Goal: Information Seeking & Learning: Learn about a topic

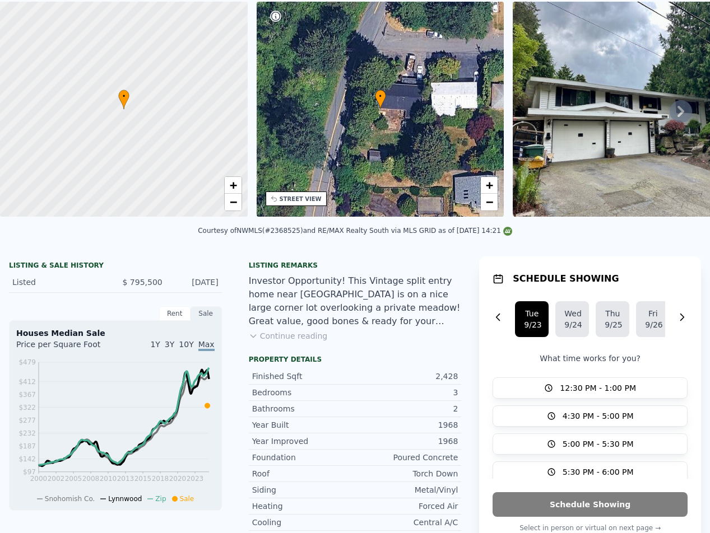
scroll to position [4, 0]
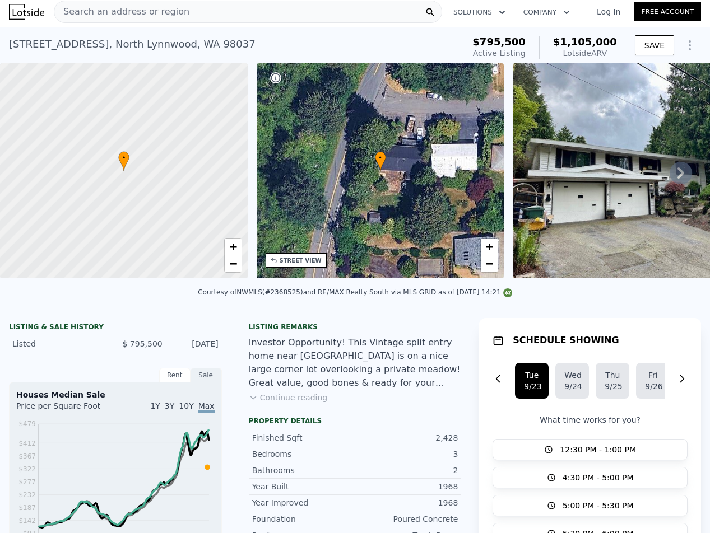
click at [669, 176] on icon at bounding box center [680, 173] width 22 height 22
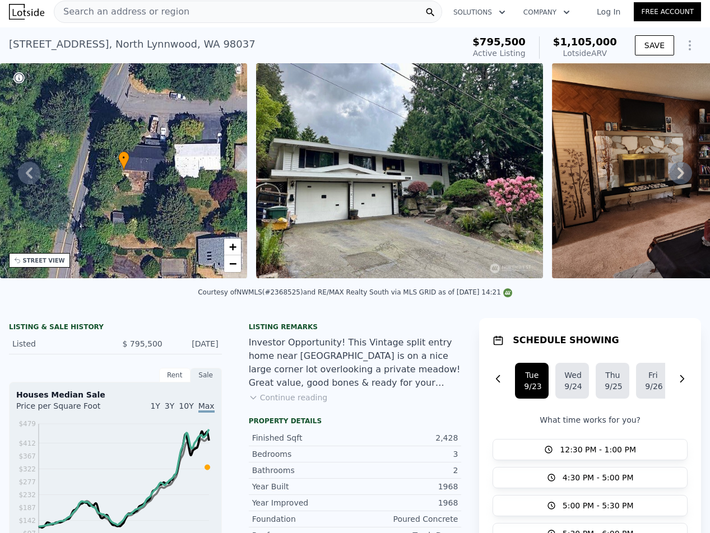
click at [669, 176] on icon at bounding box center [680, 173] width 22 height 22
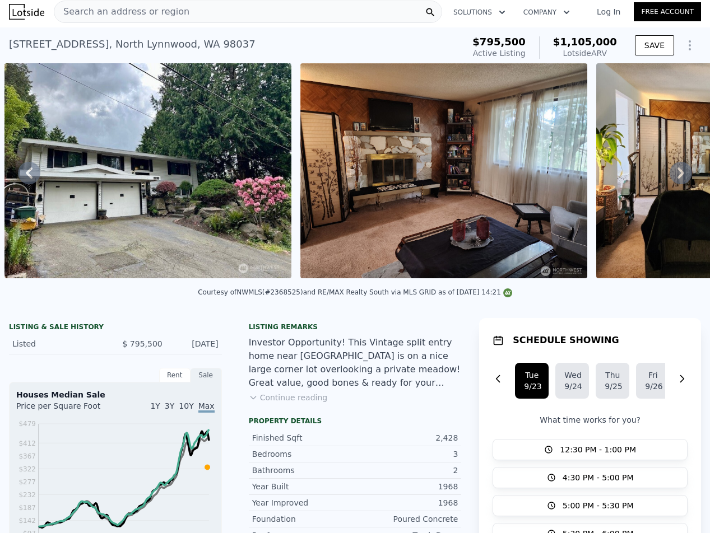
click at [669, 176] on icon at bounding box center [680, 173] width 22 height 22
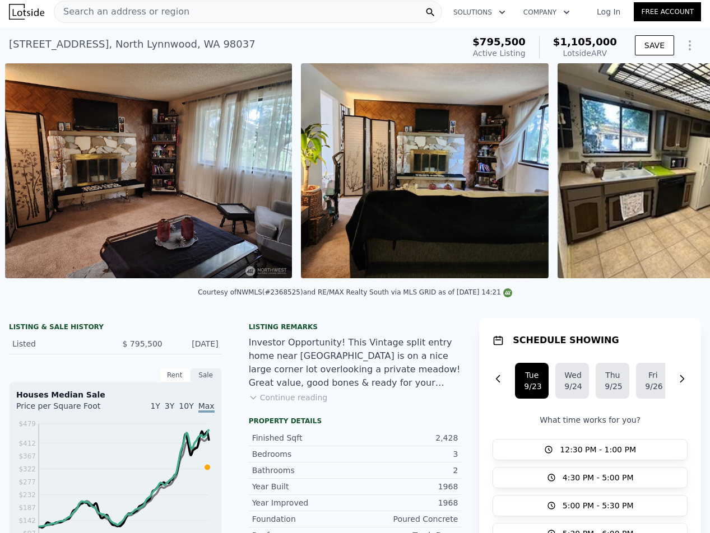
scroll to position [0, 808]
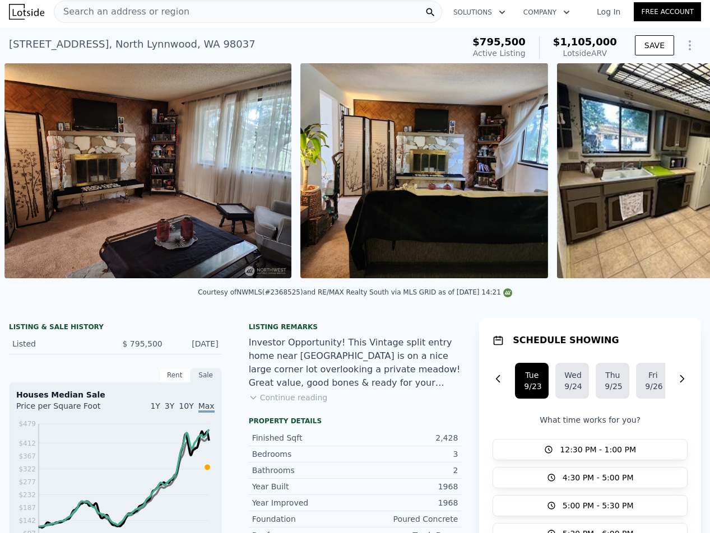
click at [666, 176] on img at bounding box center [681, 170] width 248 height 215
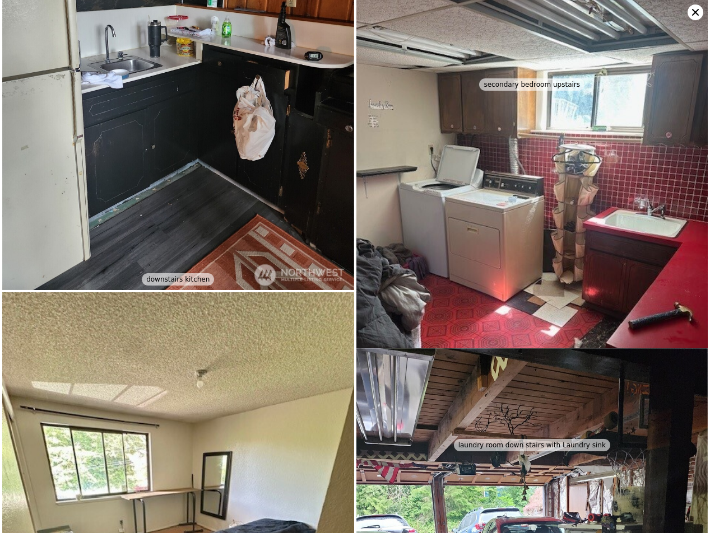
scroll to position [3150, 0]
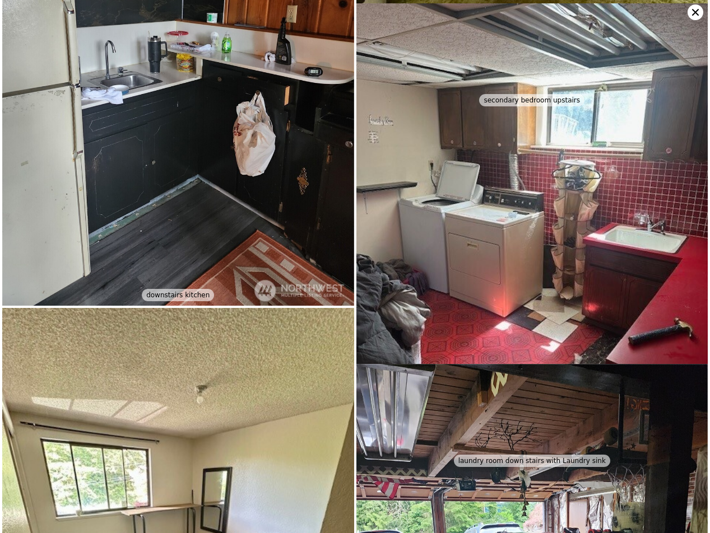
click at [696, 10] on icon at bounding box center [695, 12] width 16 height 16
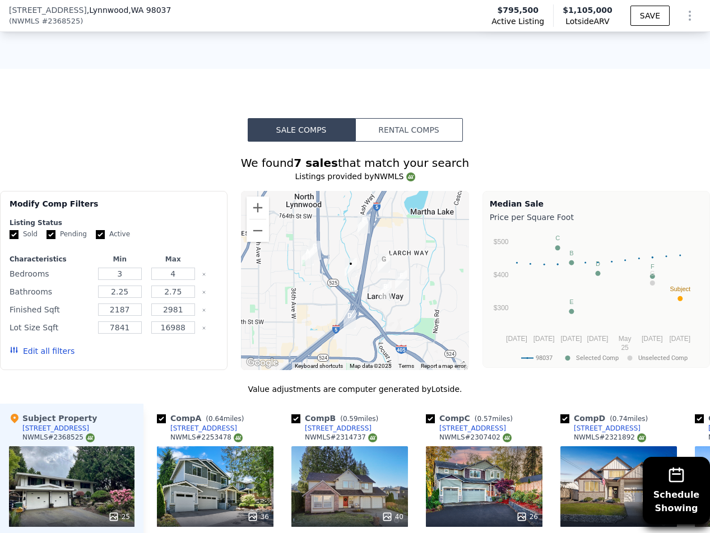
scroll to position [1046, 0]
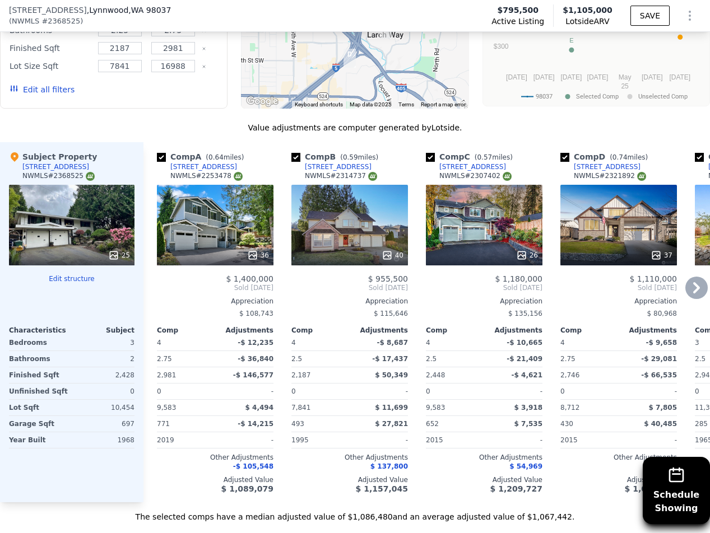
click at [257, 306] on div "$ 108,743" at bounding box center [215, 314] width 116 height 16
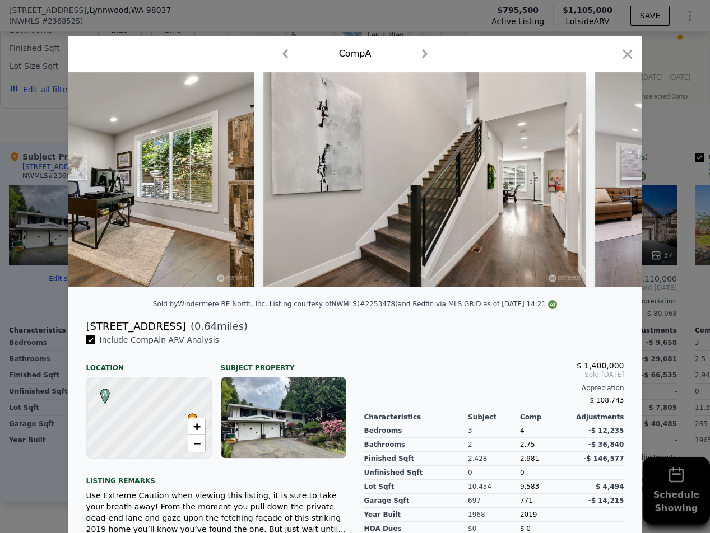
scroll to position [0, 4804]
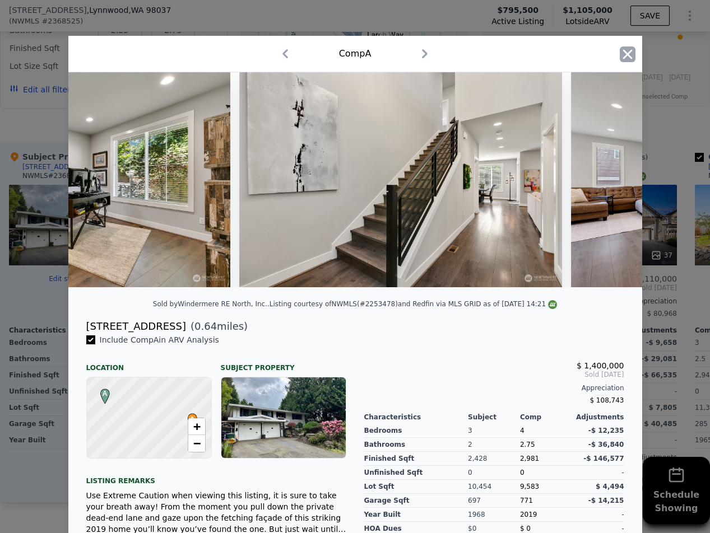
click at [622, 56] on icon "button" at bounding box center [627, 54] width 10 height 10
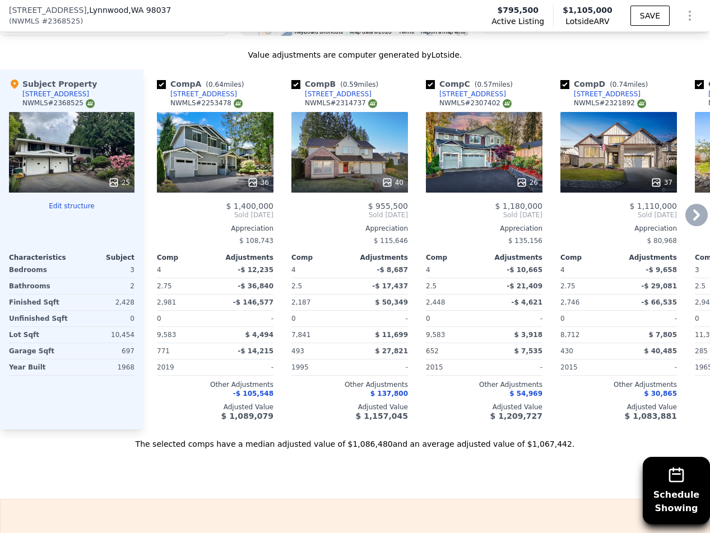
click at [366, 226] on div "Appreciation" at bounding box center [349, 228] width 116 height 9
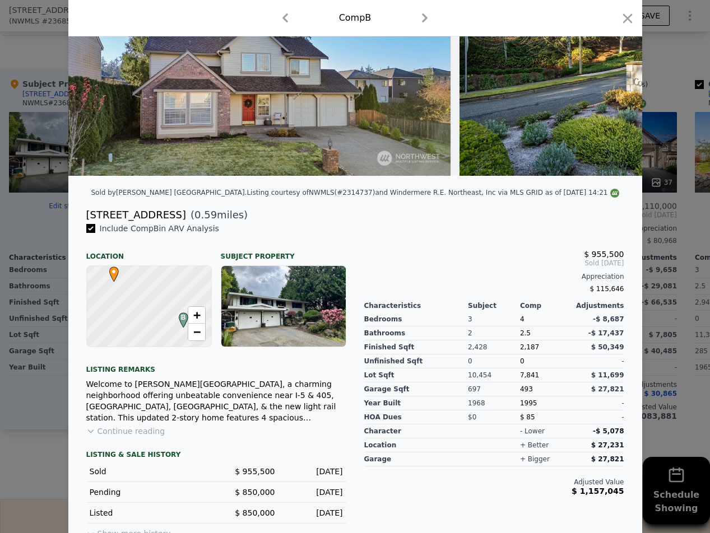
scroll to position [136, 0]
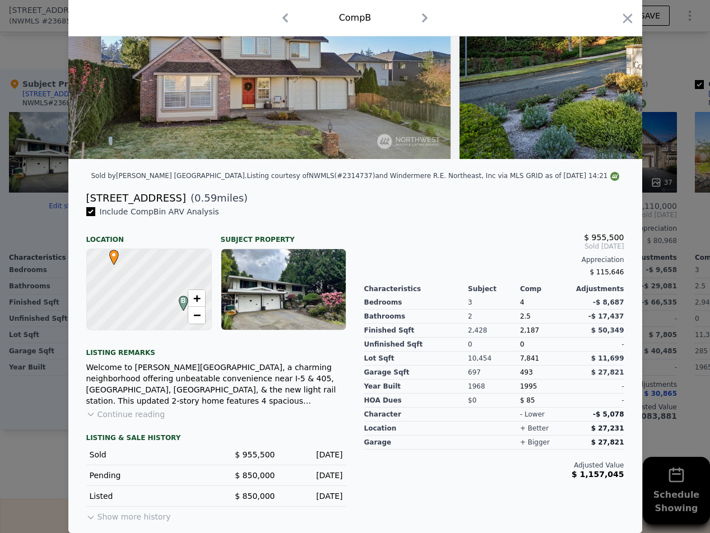
click at [130, 516] on button "Show more history" at bounding box center [128, 515] width 85 height 16
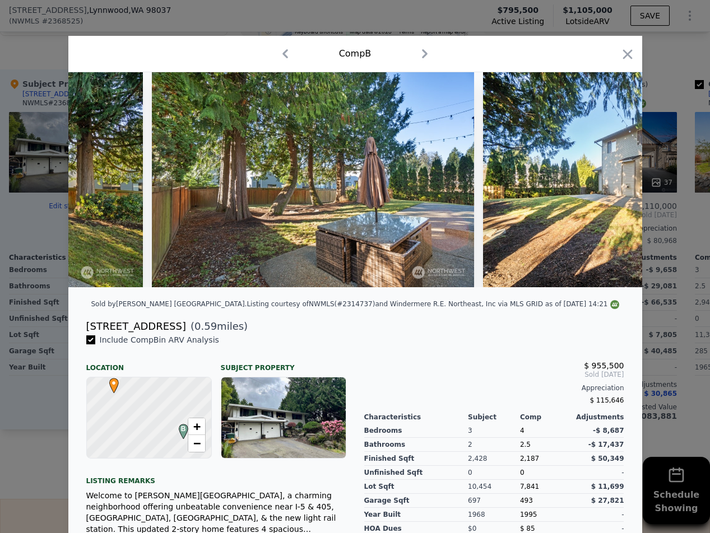
scroll to position [0, 11644]
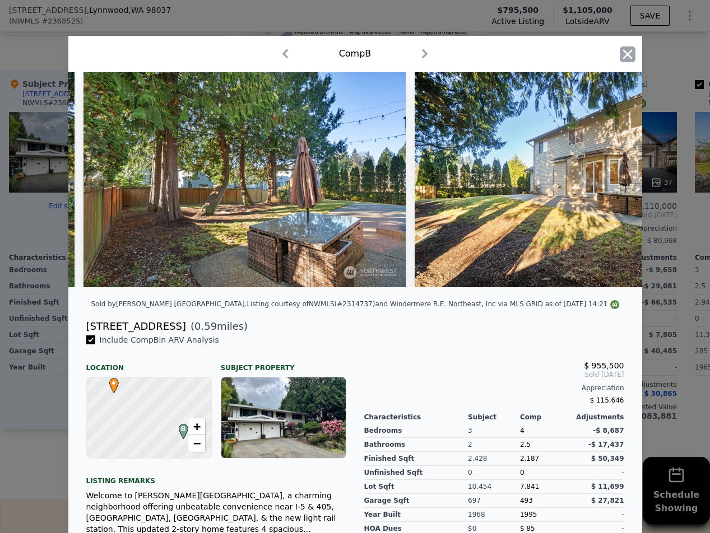
click at [627, 57] on icon "button" at bounding box center [627, 54] width 16 height 16
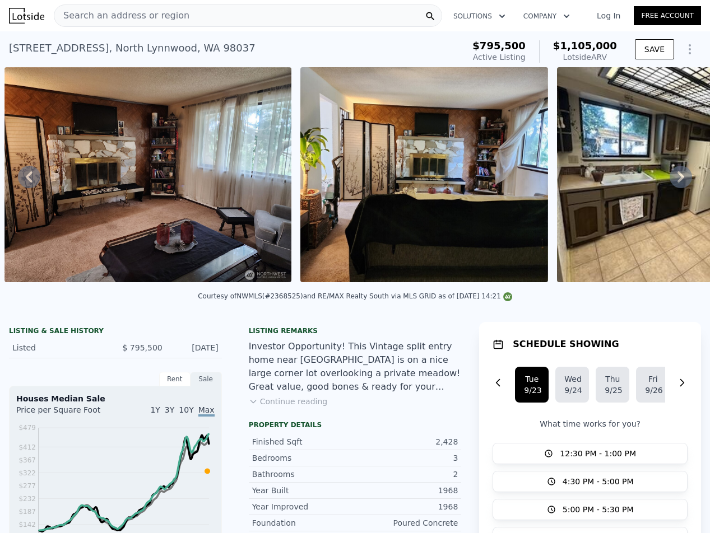
click at [127, 13] on span "Search an address or region" at bounding box center [121, 15] width 135 height 13
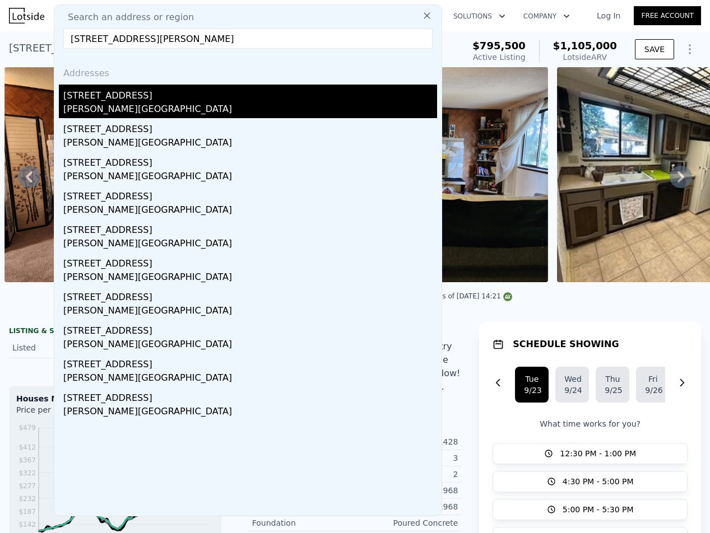
type input "[STREET_ADDRESS][PERSON_NAME]"
click at [132, 106] on div "[PERSON_NAME][GEOGRAPHIC_DATA]" at bounding box center [250, 110] width 374 height 16
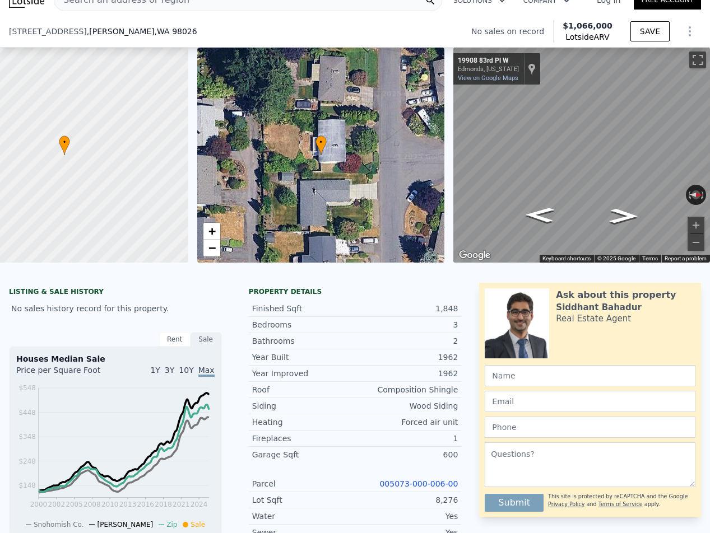
scroll to position [258, 0]
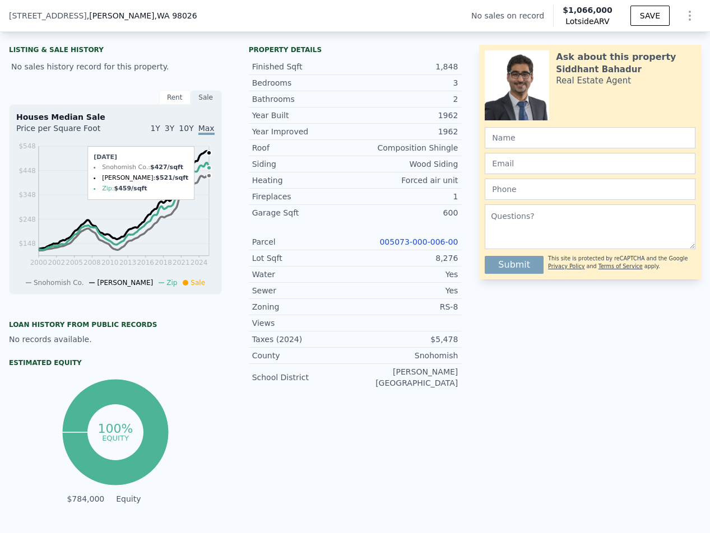
click at [209, 178] on circle at bounding box center [209, 176] width 4 height 4
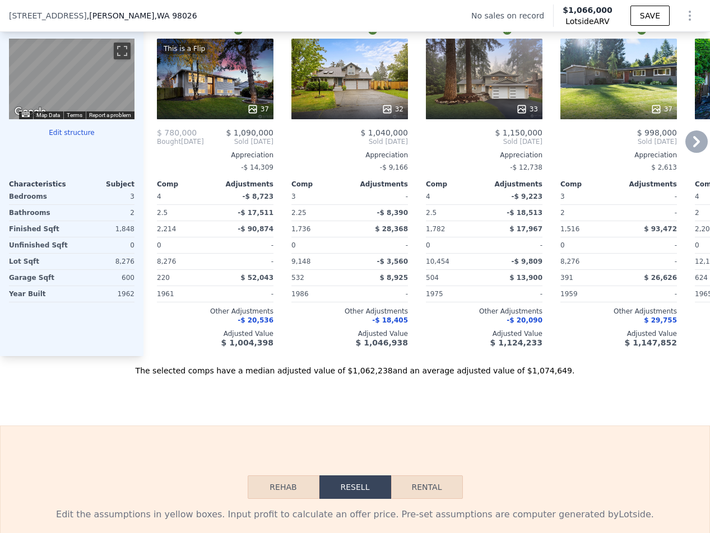
scroll to position [1042, 0]
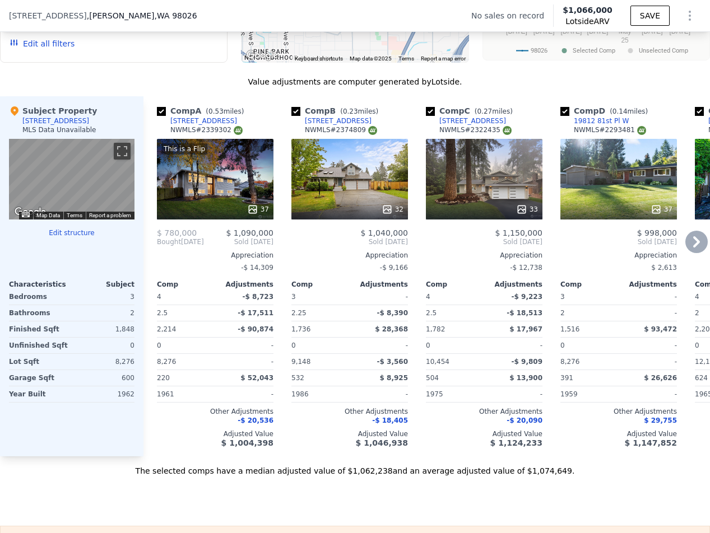
click at [222, 164] on div "This is a Flip 37" at bounding box center [215, 179] width 116 height 81
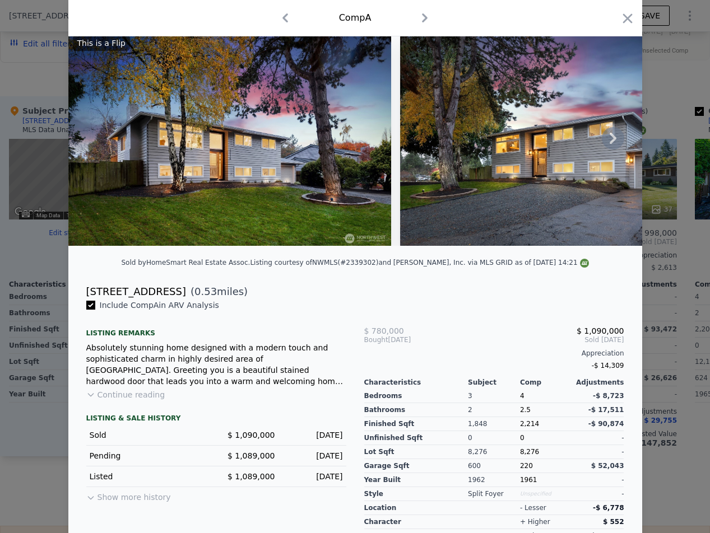
scroll to position [98, 0]
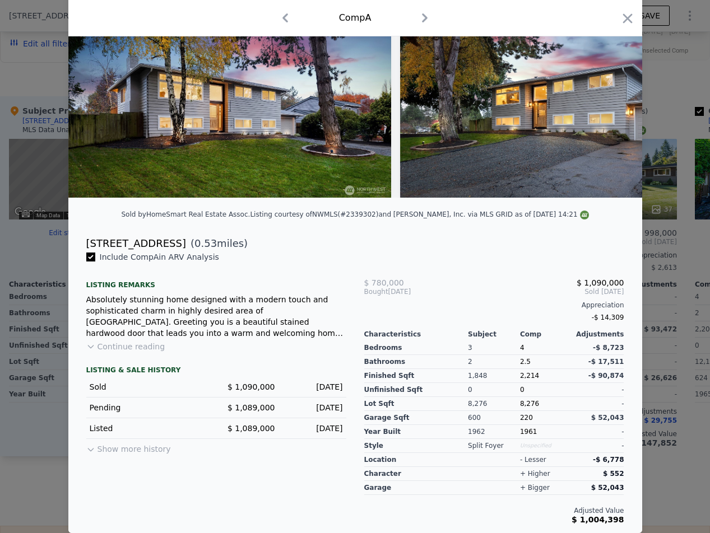
click at [137, 449] on button "Show more history" at bounding box center [128, 447] width 85 height 16
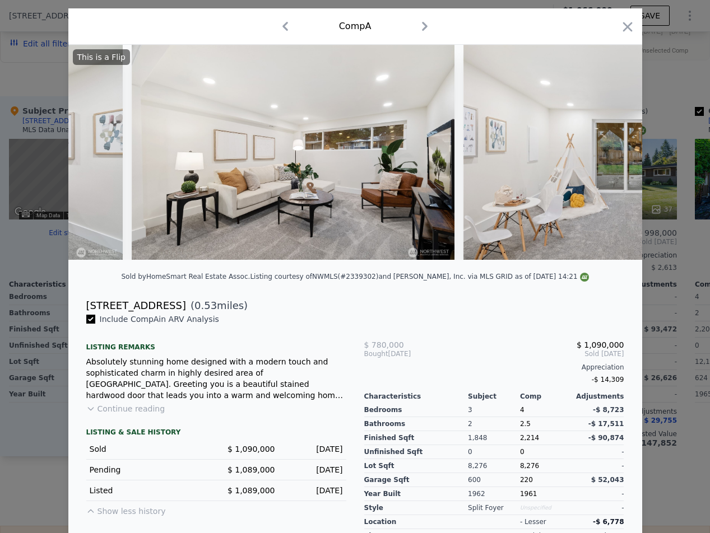
scroll to position [0, 0]
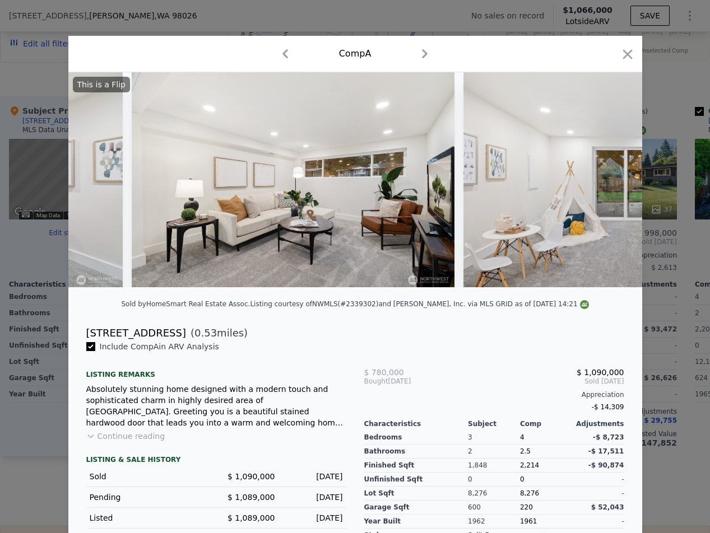
click at [133, 339] on div "[STREET_ADDRESS]" at bounding box center [136, 333] width 100 height 16
copy div "[STREET_ADDRESS]"
click at [633, 54] on div "Comp A" at bounding box center [355, 54] width 574 height 36
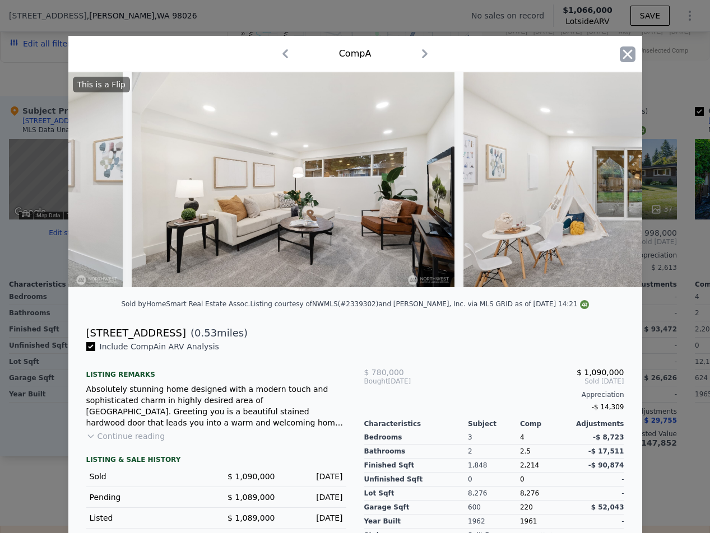
click at [628, 55] on icon "button" at bounding box center [627, 54] width 16 height 16
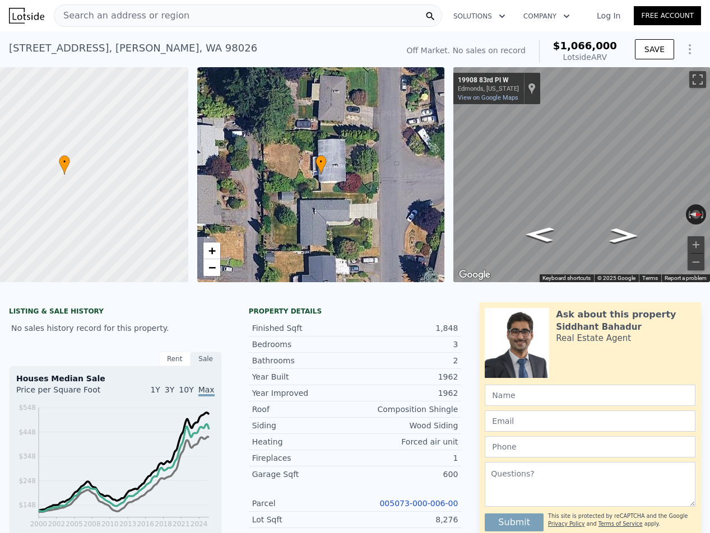
click at [121, 16] on span "Search an address or region" at bounding box center [121, 15] width 135 height 13
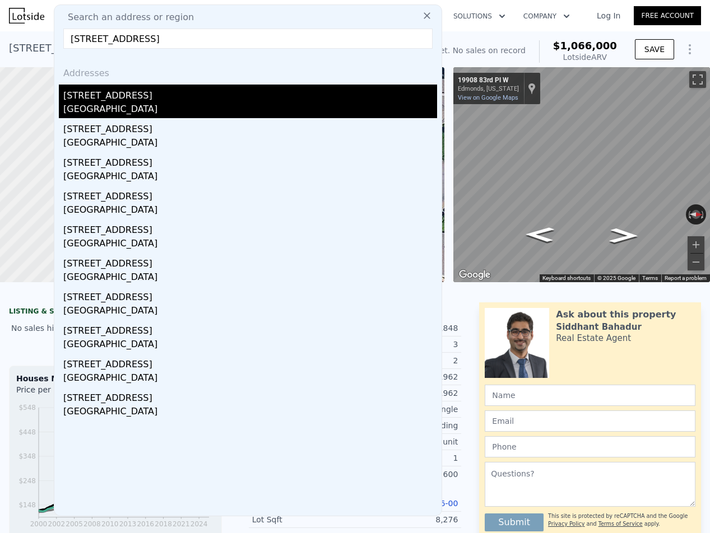
type input "[STREET_ADDRESS]"
click at [102, 95] on div "[STREET_ADDRESS]" at bounding box center [250, 94] width 374 height 18
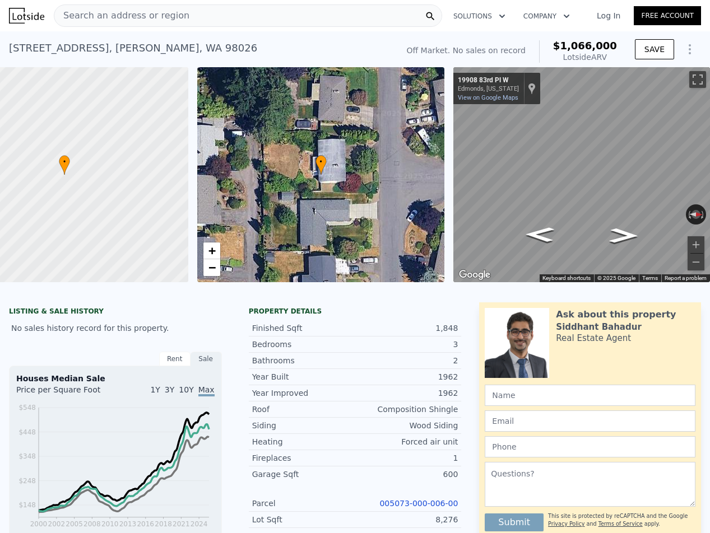
type input "4"
type input "1"
type input "2"
type input "1200"
type input "1910"
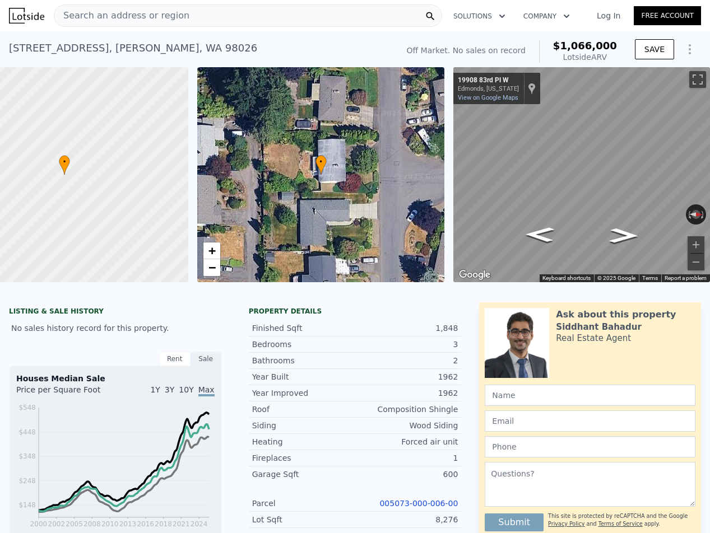
type input "6000"
type input "10955"
type input "$ 786,000"
type input "$ 2,822"
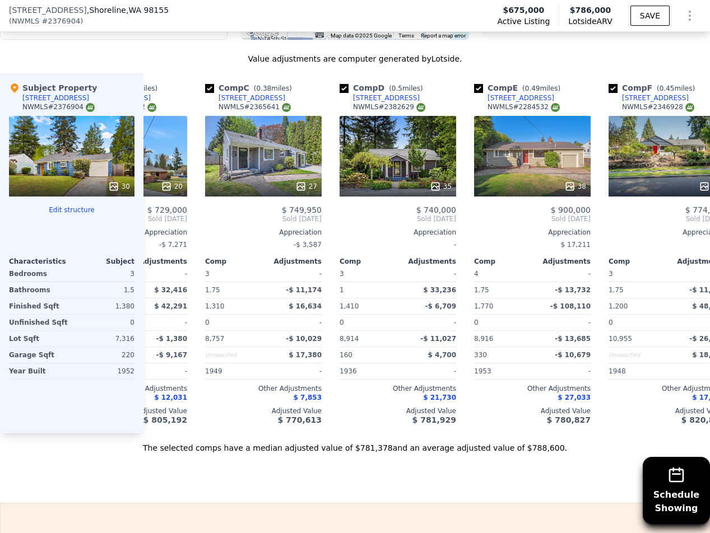
scroll to position [0, 231]
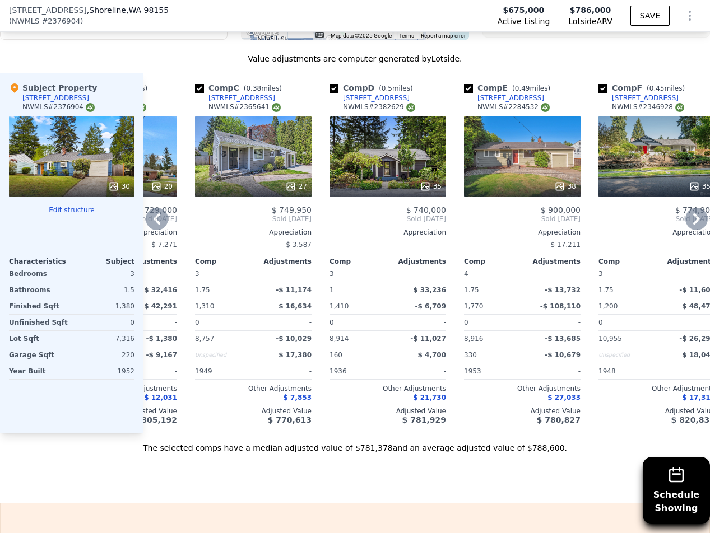
click at [279, 165] on div "27" at bounding box center [253, 156] width 116 height 81
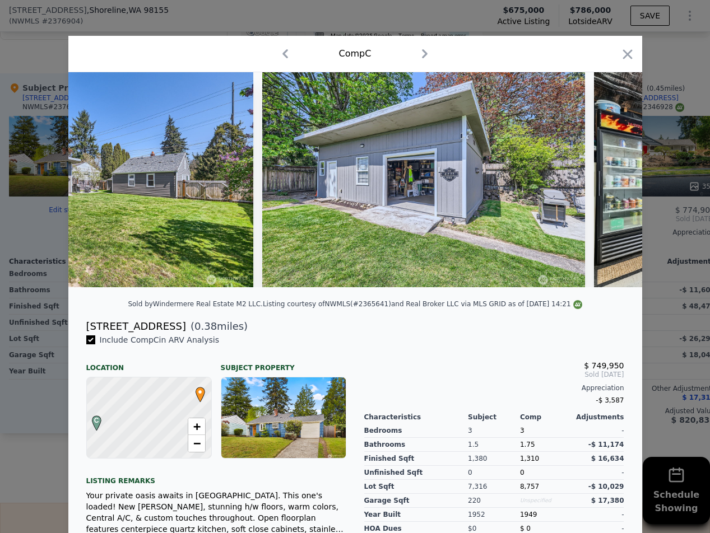
scroll to position [0, 7497]
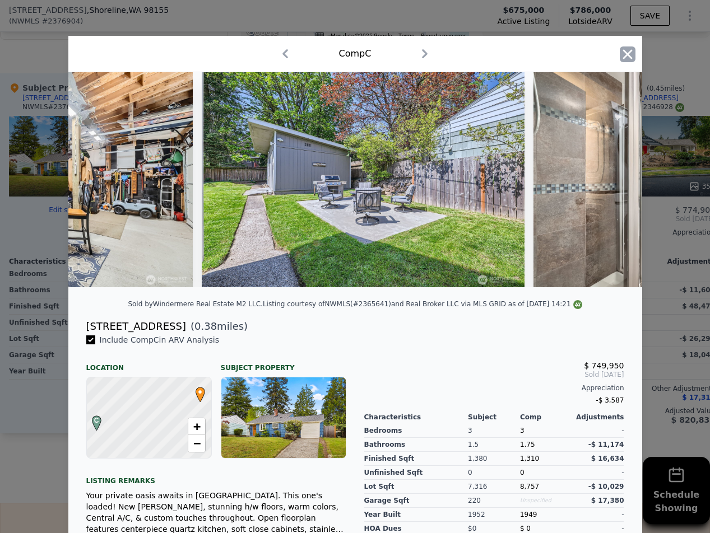
click at [619, 56] on icon "button" at bounding box center [627, 54] width 16 height 16
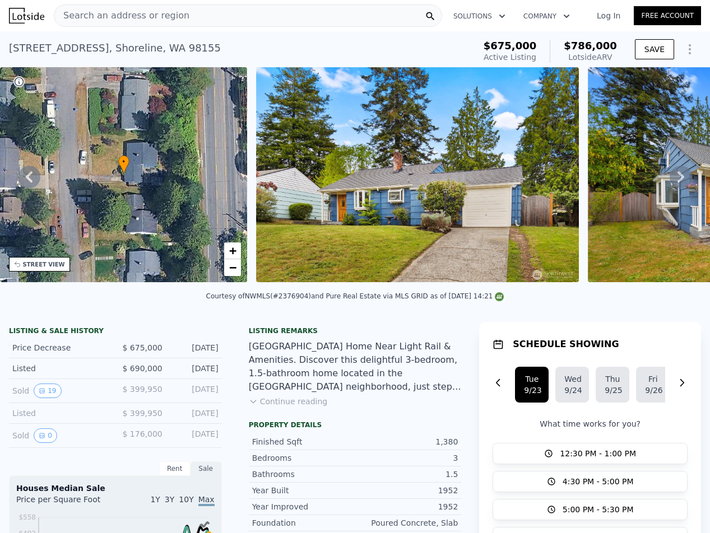
click at [148, 0] on nav "Search an address or region Solutions Company Open main menu Log In Free Account" at bounding box center [355, 15] width 710 height 31
click at [143, 13] on span "Search an address or region" at bounding box center [121, 15] width 135 height 13
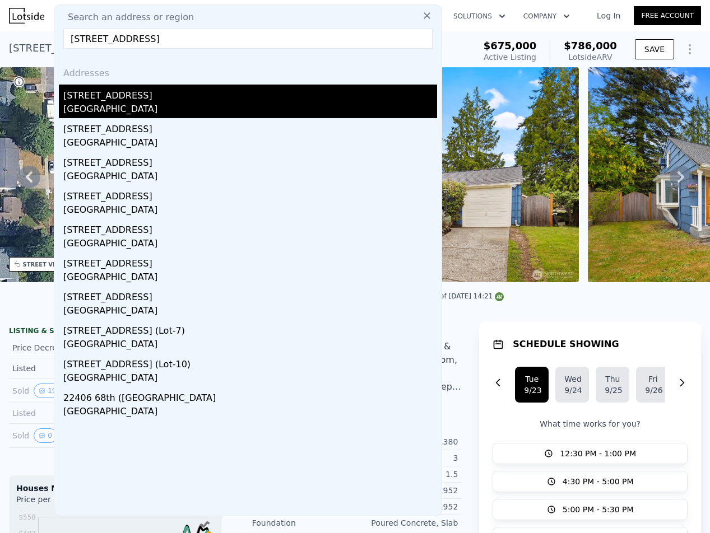
type input "[STREET_ADDRESS]"
click at [149, 99] on div "[STREET_ADDRESS]" at bounding box center [250, 94] width 374 height 18
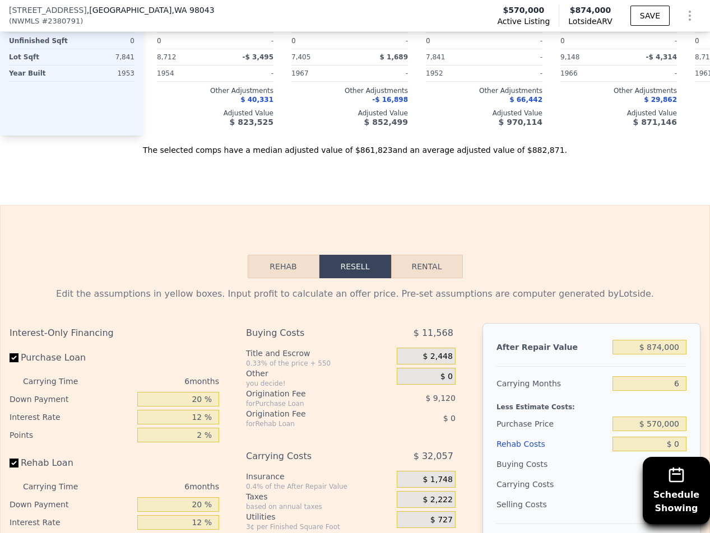
scroll to position [1303, 0]
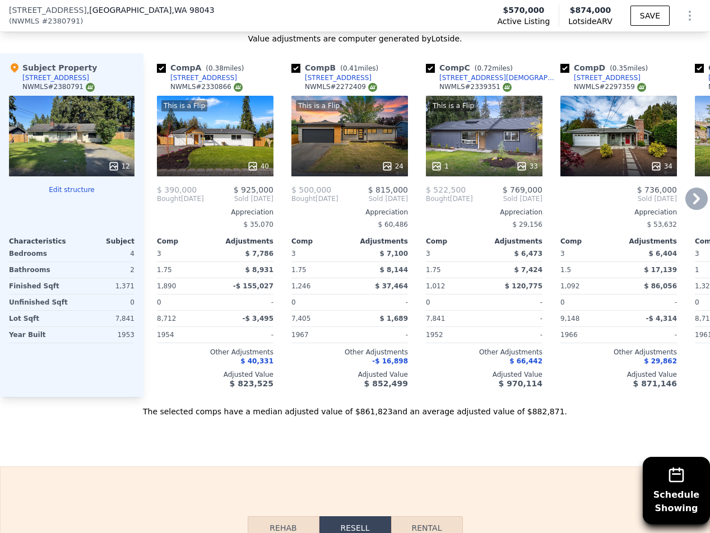
click at [241, 150] on div "This is a Flip 40" at bounding box center [215, 136] width 116 height 81
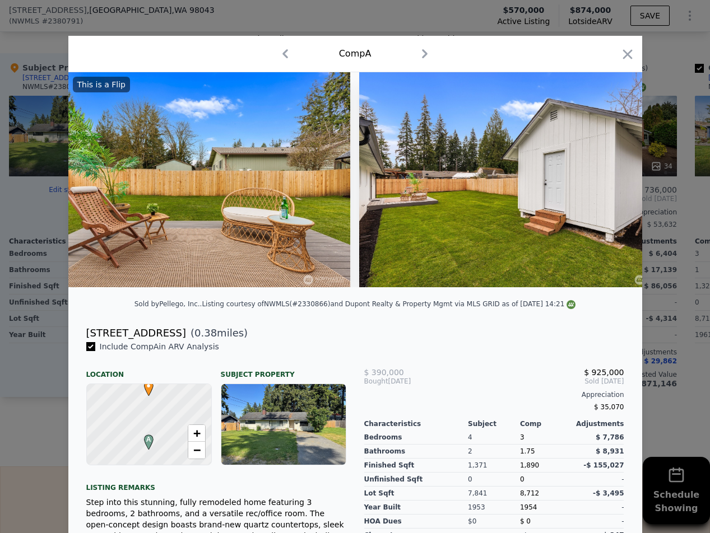
scroll to position [0, 12491]
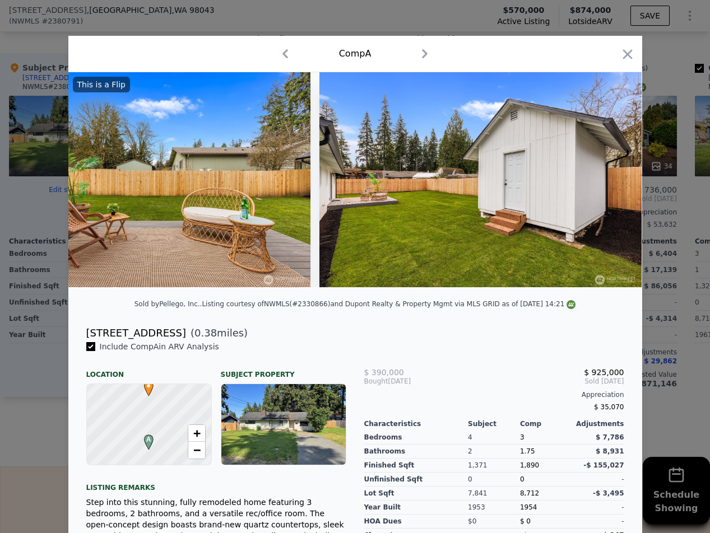
drag, startPoint x: 624, startPoint y: 61, endPoint x: 599, endPoint y: 335, distance: 275.0
click at [599, 332] on div "Comp A This is a Flip Sold by Pellego, Inc. . Listing courtesy of NWMLS (#23308…" at bounding box center [355, 343] width 574 height 615
click at [625, 55] on icon "button" at bounding box center [627, 54] width 16 height 16
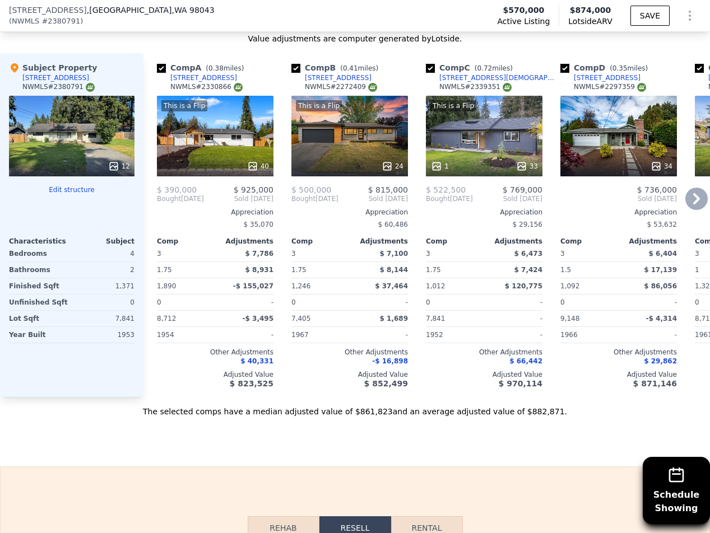
scroll to position [1042, 0]
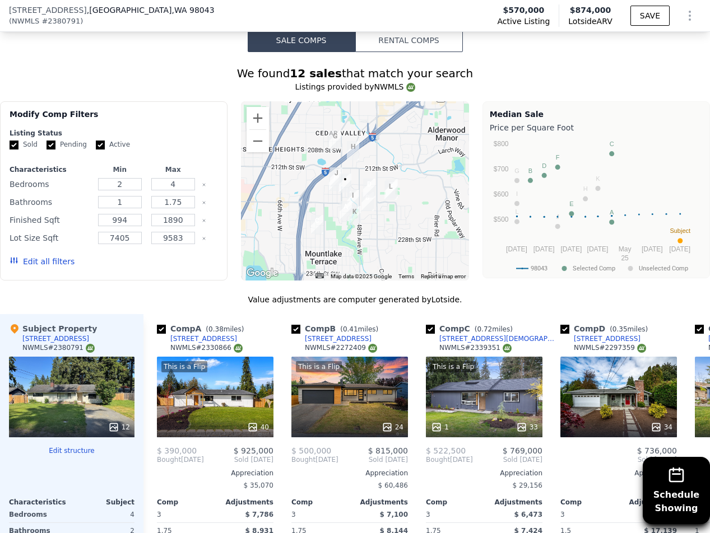
click at [51, 259] on button "Edit all filters" at bounding box center [42, 261] width 65 height 11
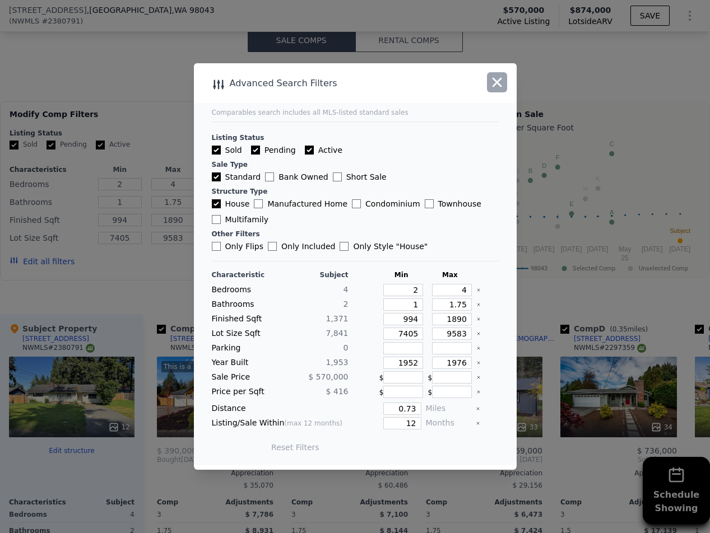
click at [505, 86] on button "button" at bounding box center [497, 82] width 20 height 20
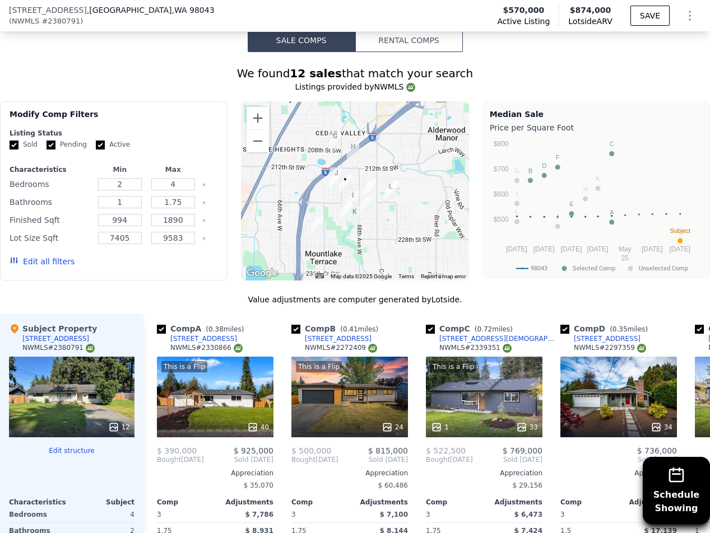
scroll to position [1303, 0]
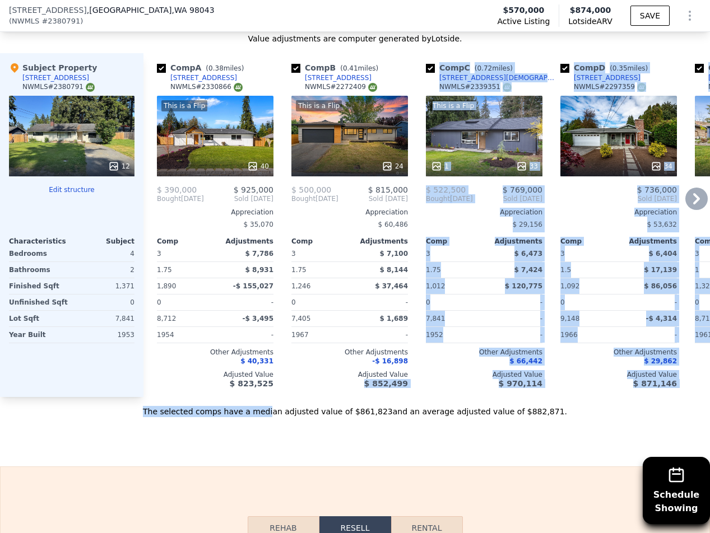
drag, startPoint x: 285, startPoint y: 403, endPoint x: 299, endPoint y: 402, distance: 13.5
click at [299, 402] on div "Value adjustments are computer generated by Lotside . Subject Property [STREET_…" at bounding box center [355, 225] width 710 height 384
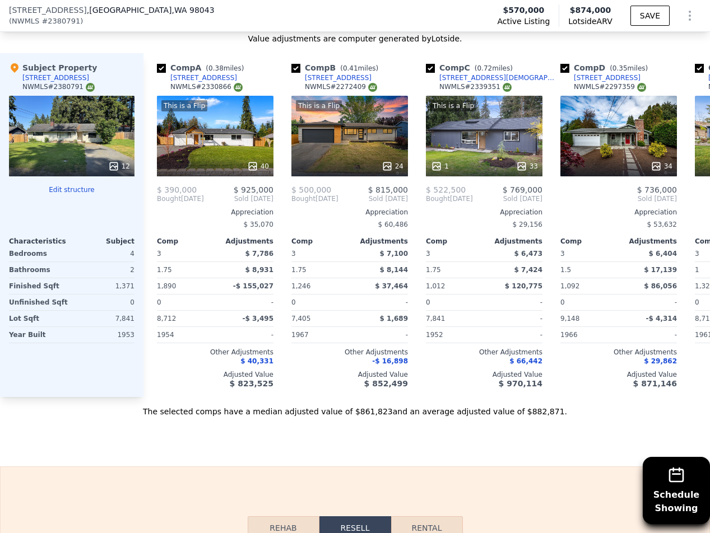
click at [303, 430] on div "Sale Comps Rental Comps Schedule Showing We found 12 sales that match your sear…" at bounding box center [355, 92] width 710 height 748
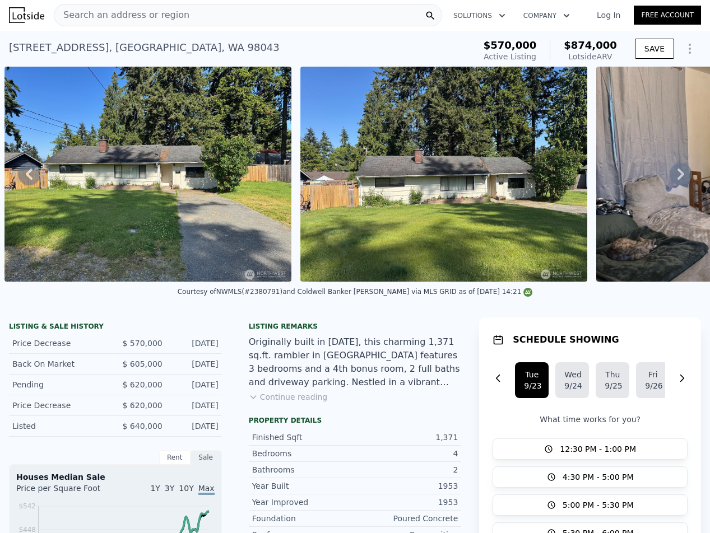
scroll to position [0, 0]
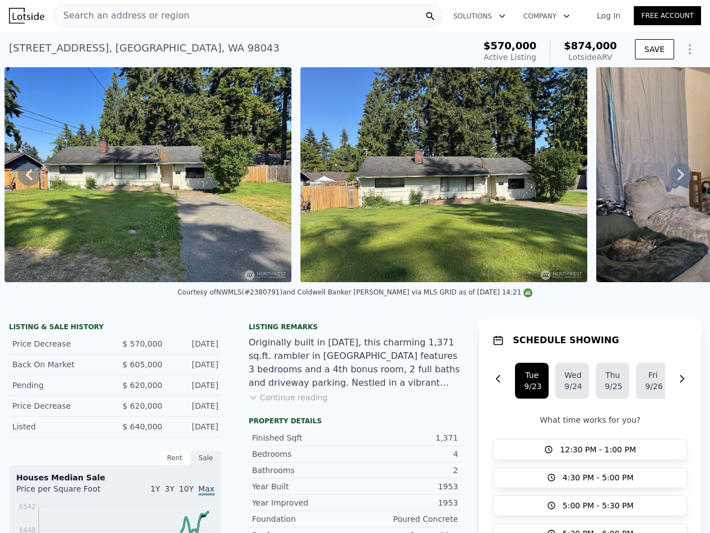
click at [160, 21] on span "Search an address or region" at bounding box center [121, 15] width 135 height 13
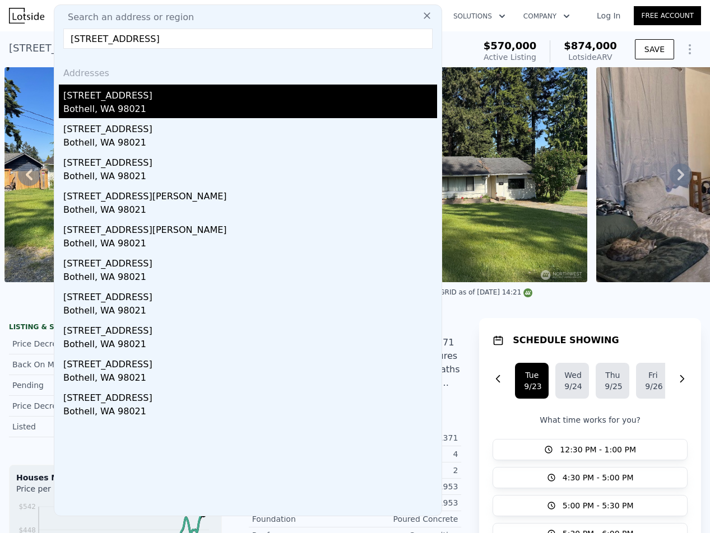
type input "[STREET_ADDRESS]"
click at [152, 92] on div "[STREET_ADDRESS]" at bounding box center [250, 94] width 374 height 18
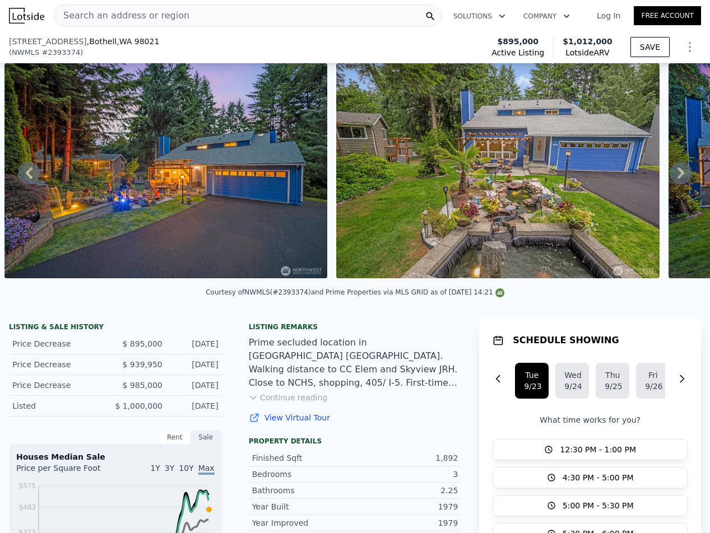
scroll to position [258, 0]
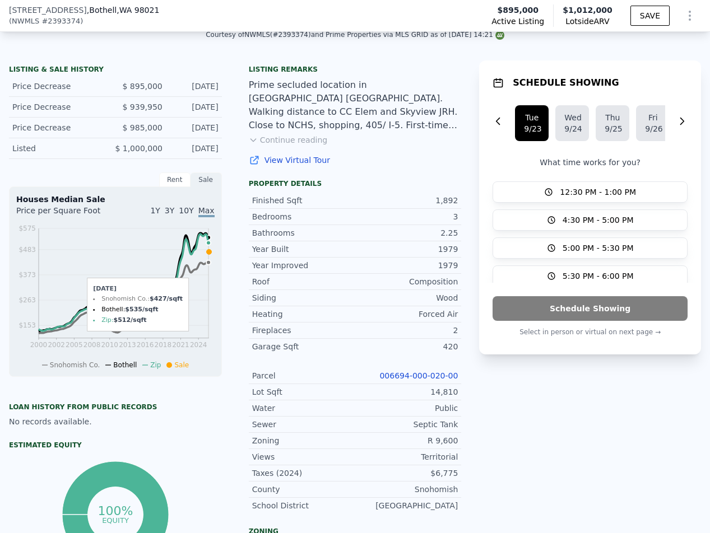
click at [208, 254] on icon at bounding box center [208, 251] width 5 height 5
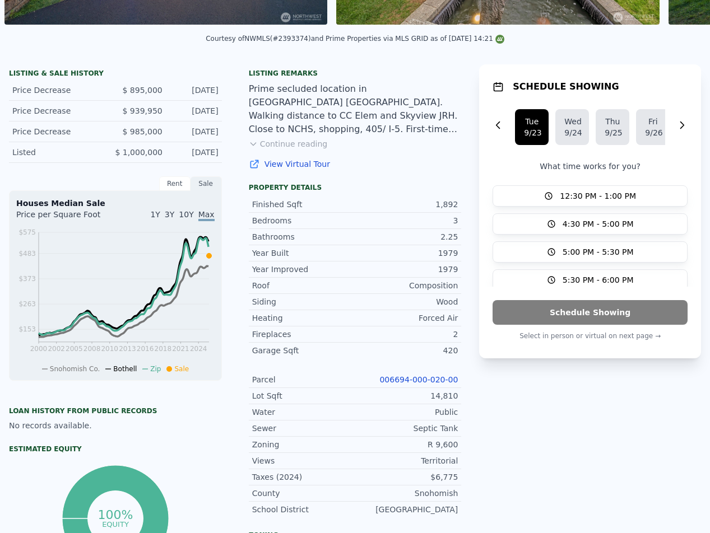
scroll to position [0, 0]
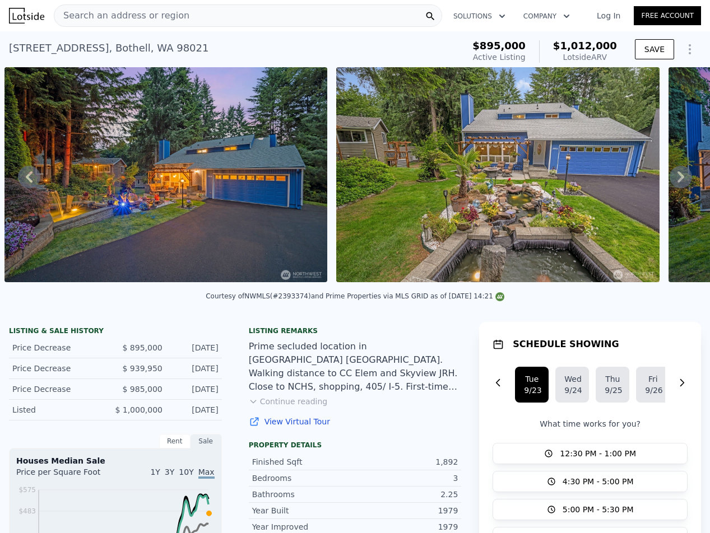
click at [144, 23] on div "Search an address or region" at bounding box center [121, 15] width 135 height 21
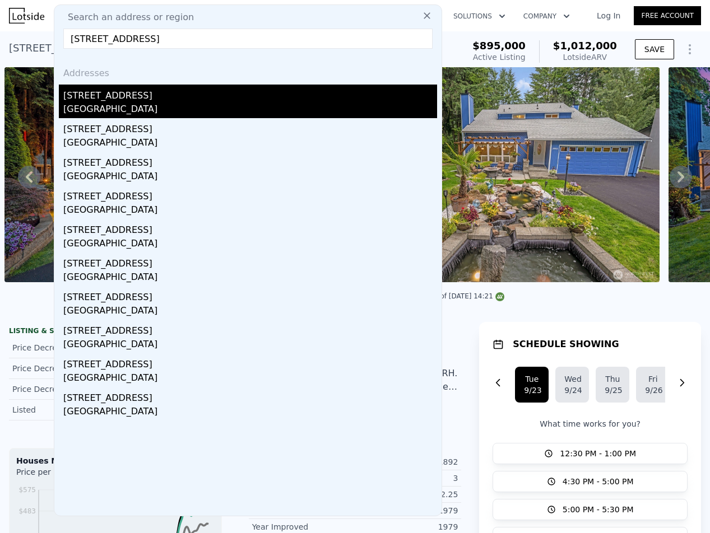
type input "[STREET_ADDRESS]"
click at [110, 99] on div "[STREET_ADDRESS]" at bounding box center [250, 94] width 374 height 18
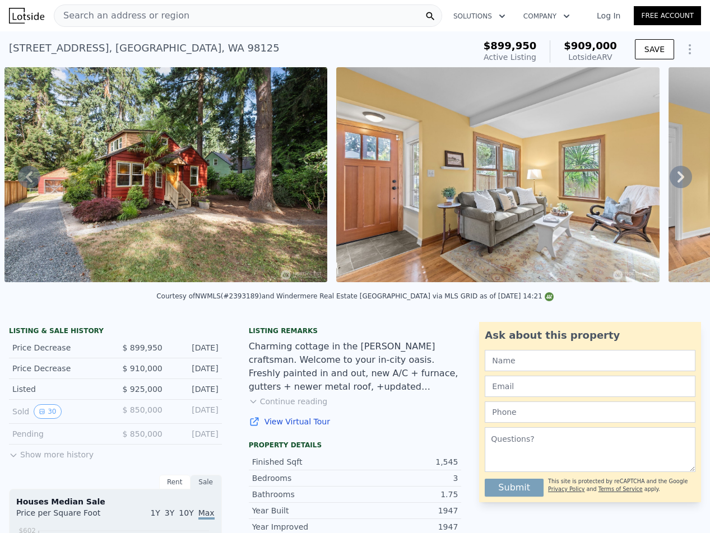
click at [670, 180] on icon at bounding box center [680, 177] width 22 height 22
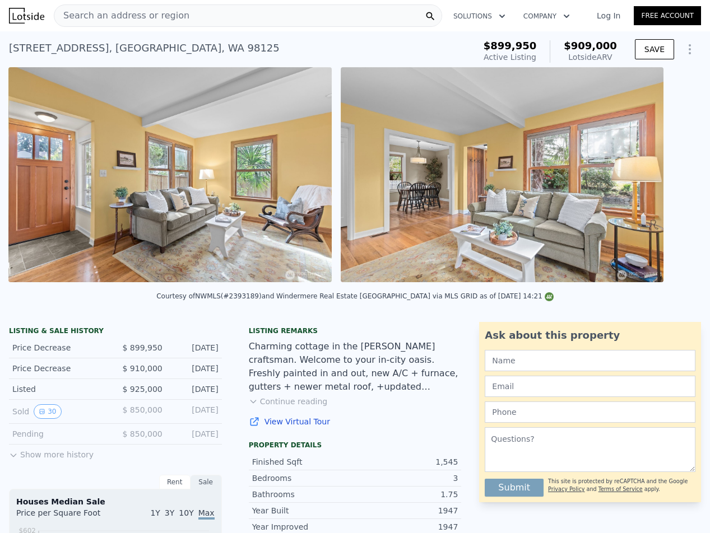
click at [670, 180] on div "• + − • + − STREET VIEW ← Move left → Move right ↑ Move up ↓ Move down + Zoom i…" at bounding box center [355, 176] width 710 height 219
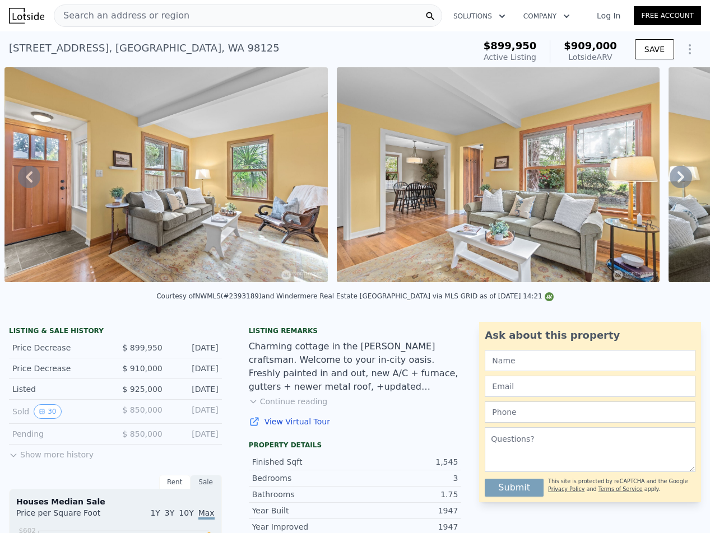
click at [670, 180] on icon at bounding box center [680, 177] width 22 height 22
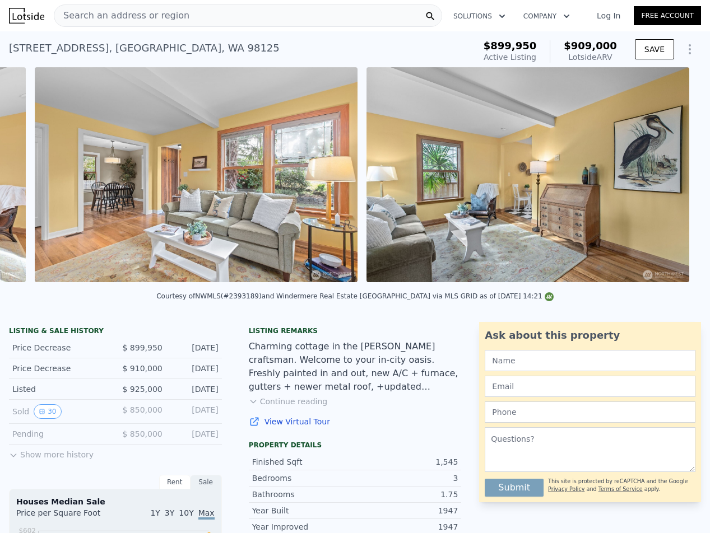
scroll to position [0, 1176]
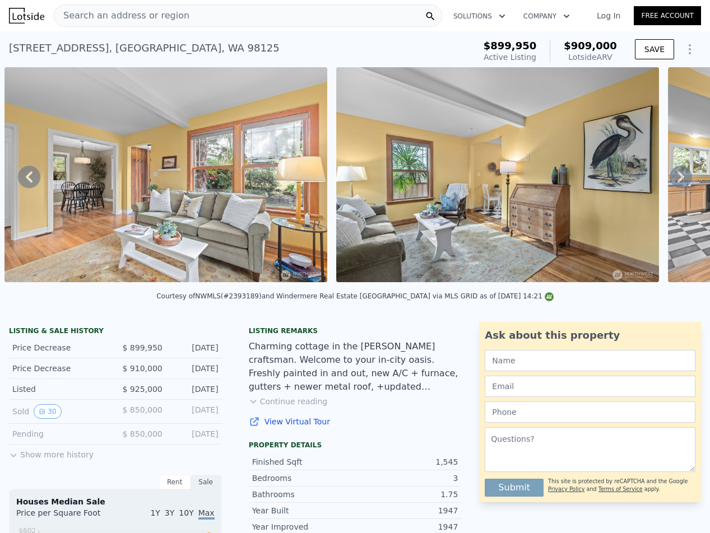
click at [670, 180] on div "• + − • + − STREET VIEW ← Move left → Move right ↑ Move up ↓ Move down + Zoom i…" at bounding box center [355, 176] width 710 height 219
click at [670, 180] on icon at bounding box center [680, 177] width 22 height 22
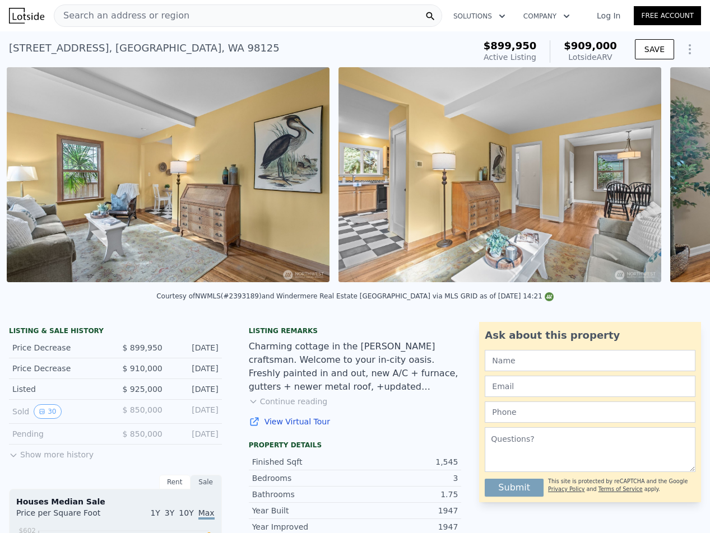
scroll to position [0, 1508]
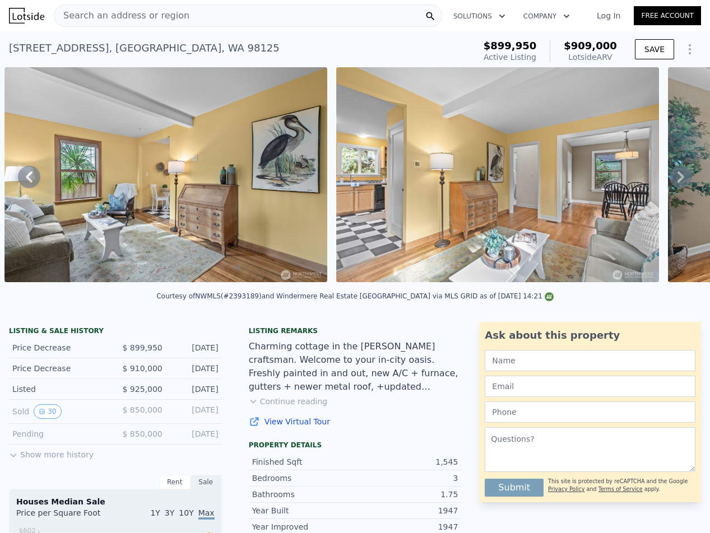
click at [670, 180] on icon at bounding box center [680, 177] width 22 height 22
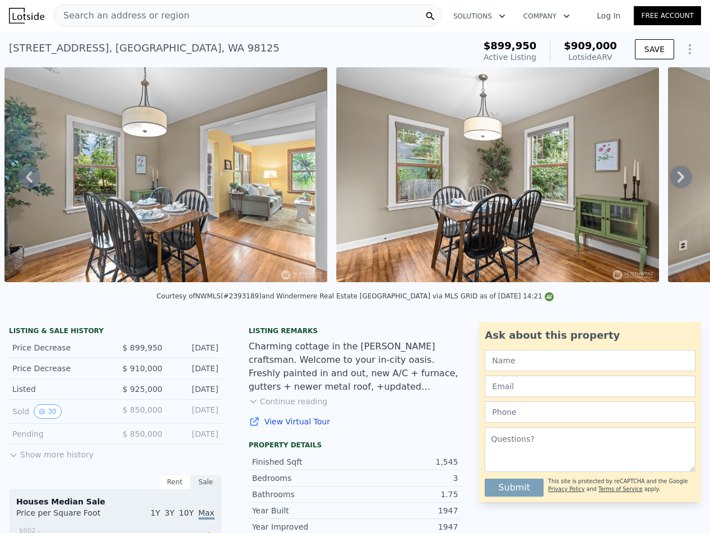
click at [670, 180] on icon at bounding box center [680, 177] width 22 height 22
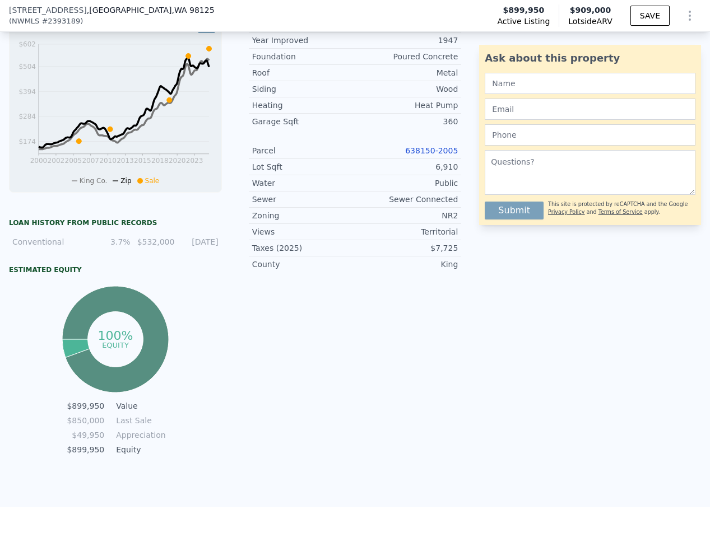
scroll to position [0, 0]
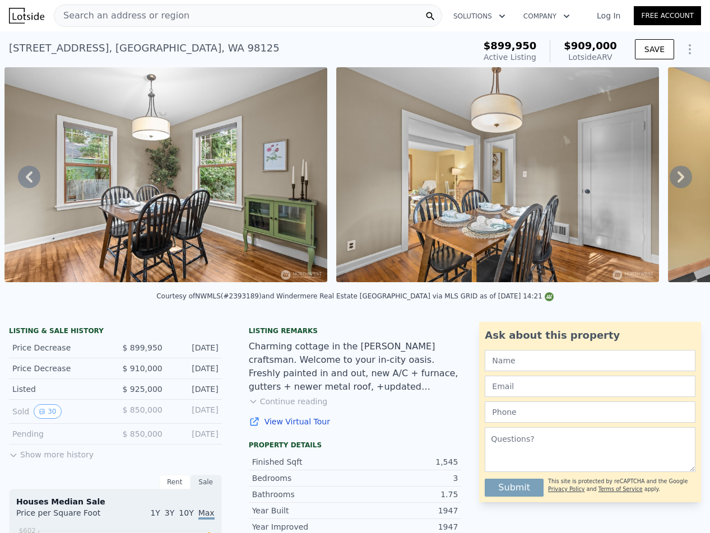
click at [680, 174] on icon at bounding box center [680, 177] width 22 height 22
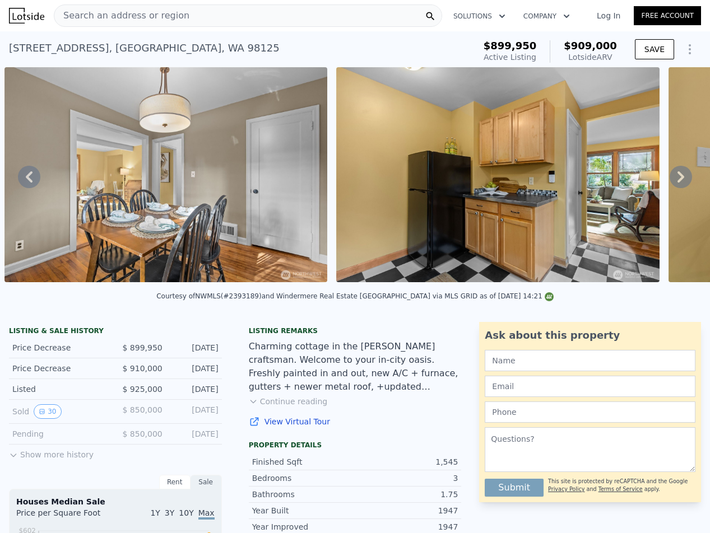
click at [680, 174] on icon at bounding box center [680, 177] width 22 height 22
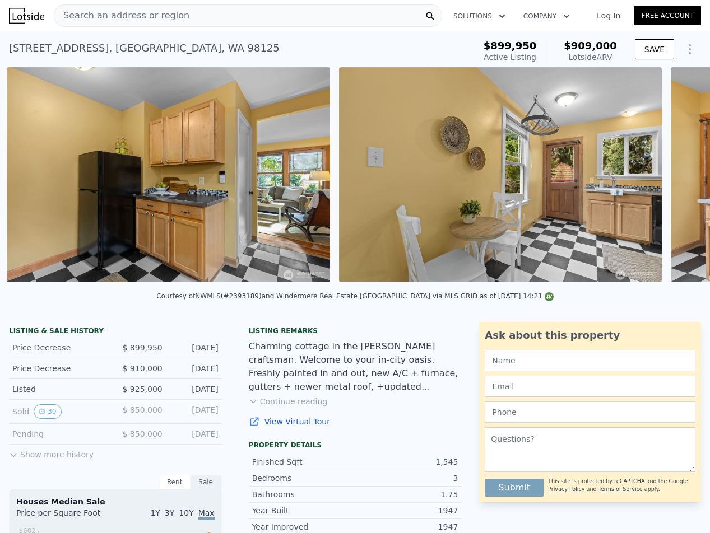
scroll to position [0, 3166]
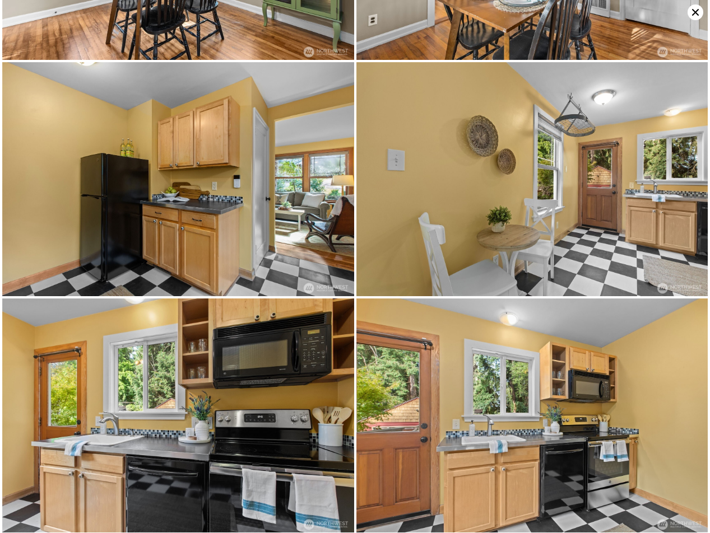
scroll to position [898, 0]
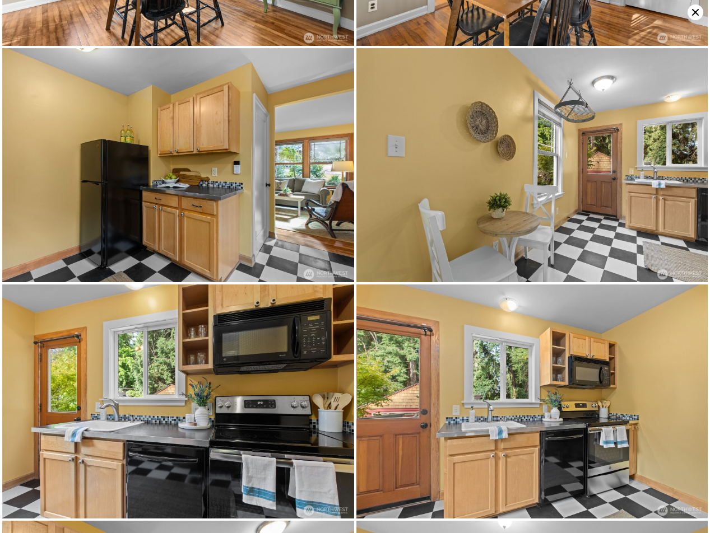
click at [691, 19] on icon at bounding box center [695, 12] width 16 height 16
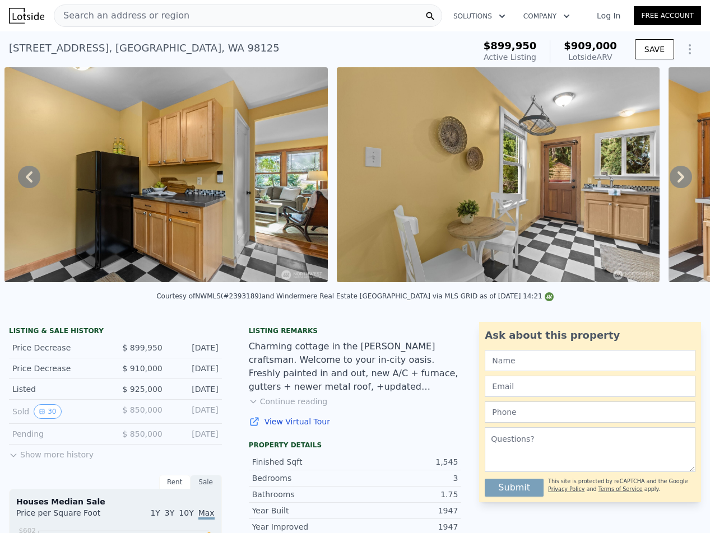
click at [669, 184] on icon at bounding box center [680, 177] width 22 height 22
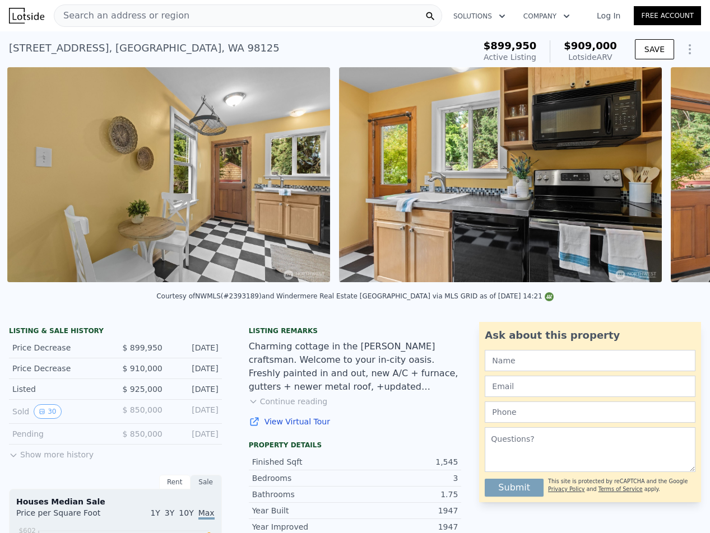
scroll to position [0, 3498]
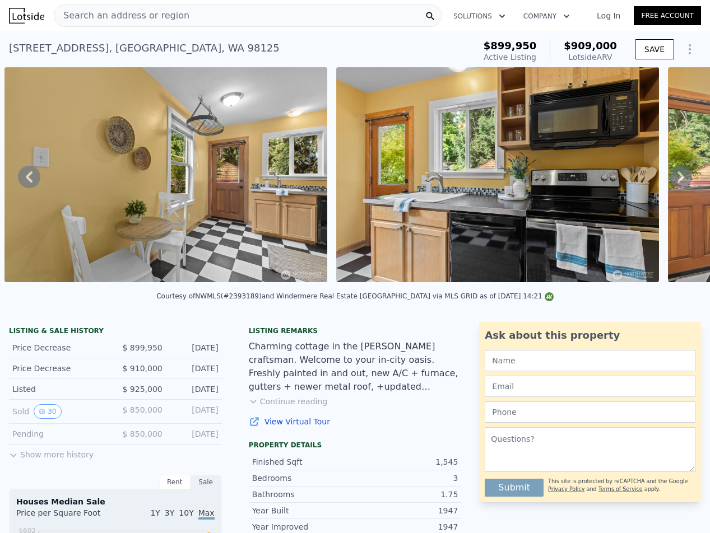
click at [665, 184] on div "• + − • + − STREET VIEW ← Move left → Move right ↑ Move up ↓ Move down + Zoom i…" at bounding box center [355, 176] width 710 height 219
click at [230, 27] on div "Search an address or region Solutions Company Open main menu Log In Free Account" at bounding box center [355, 15] width 692 height 27
click at [230, 23] on div "Search an address or region" at bounding box center [248, 15] width 388 height 22
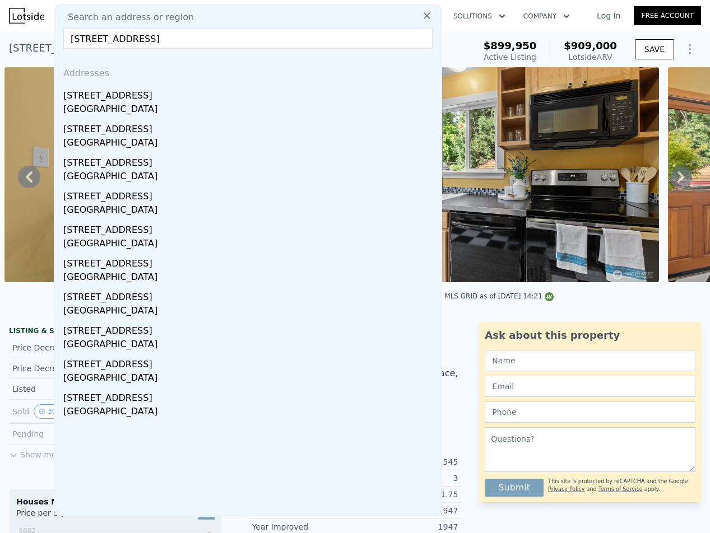
type input "[STREET_ADDRESS]"
click at [96, 93] on div "[STREET_ADDRESS]" at bounding box center [250, 94] width 374 height 18
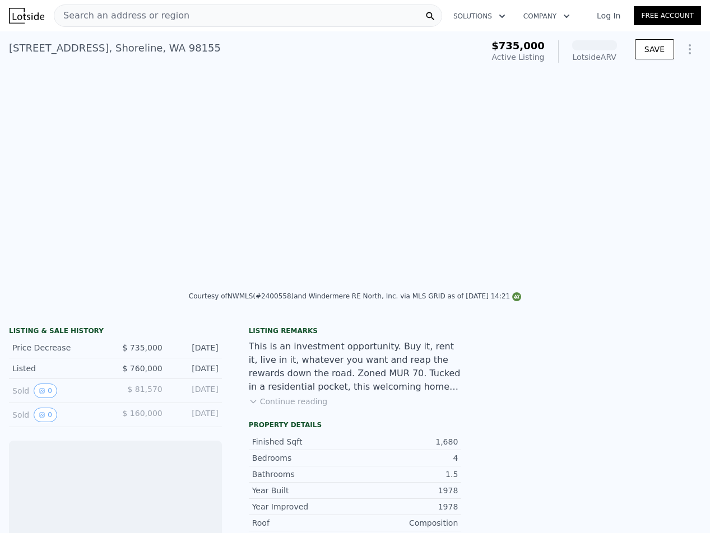
scroll to position [0, 3588]
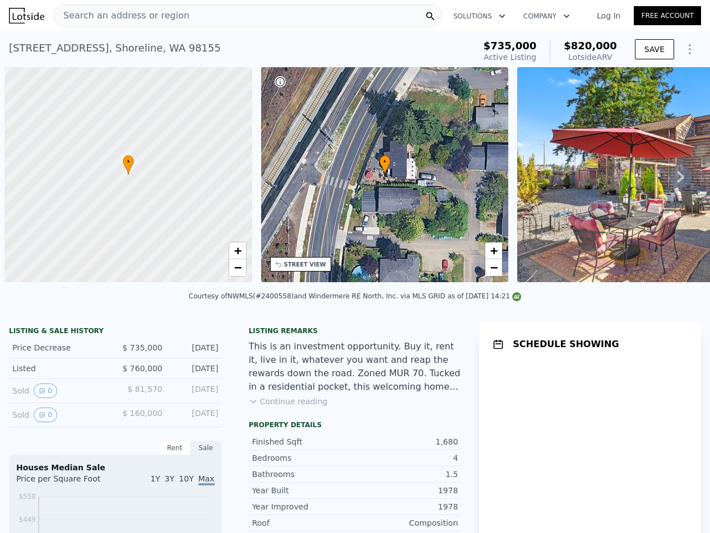
scroll to position [0, 4]
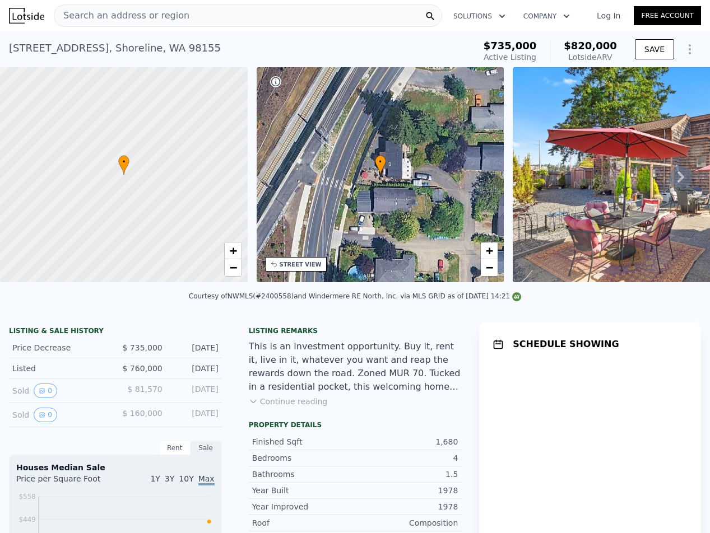
click at [149, 11] on span "Search an address or region" at bounding box center [121, 15] width 135 height 13
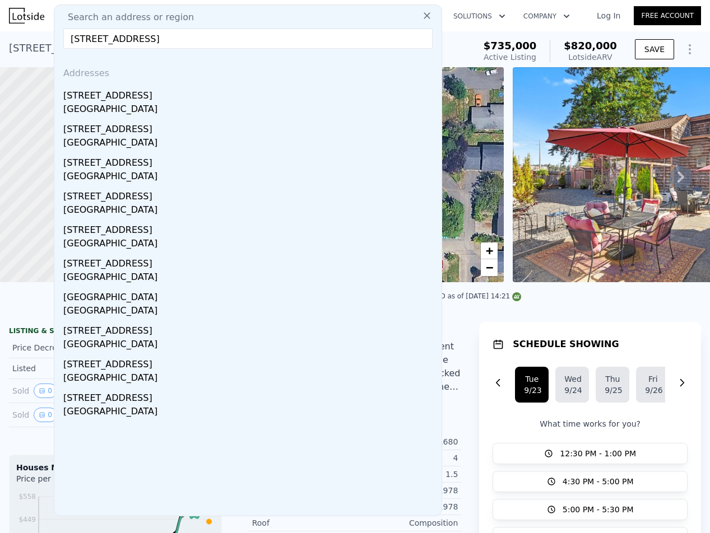
type input "[STREET_ADDRESS]"
click at [122, 90] on div "[STREET_ADDRESS]" at bounding box center [250, 94] width 374 height 18
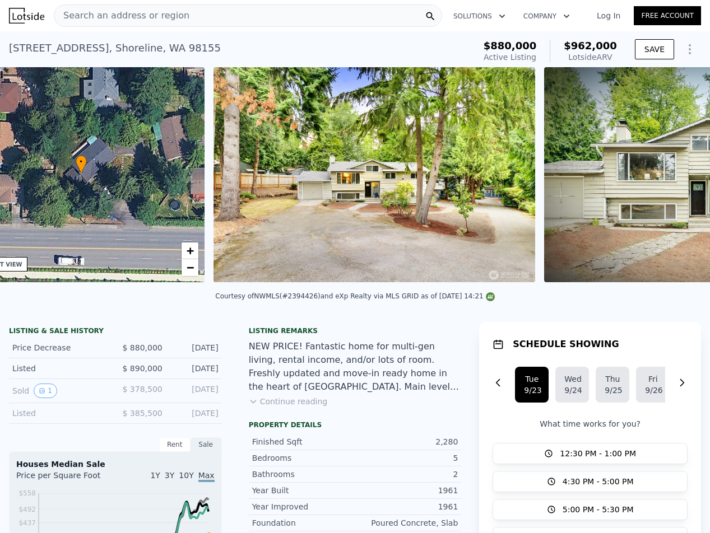
scroll to position [0, 261]
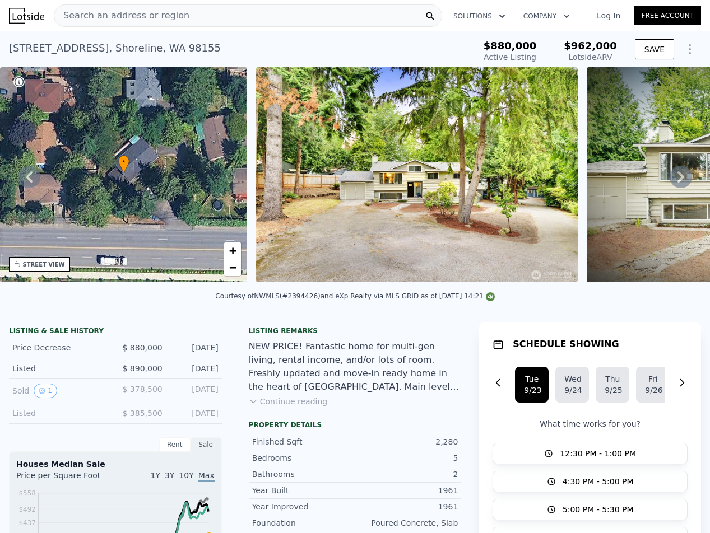
click at [198, 15] on div "Search an address or region" at bounding box center [248, 15] width 388 height 22
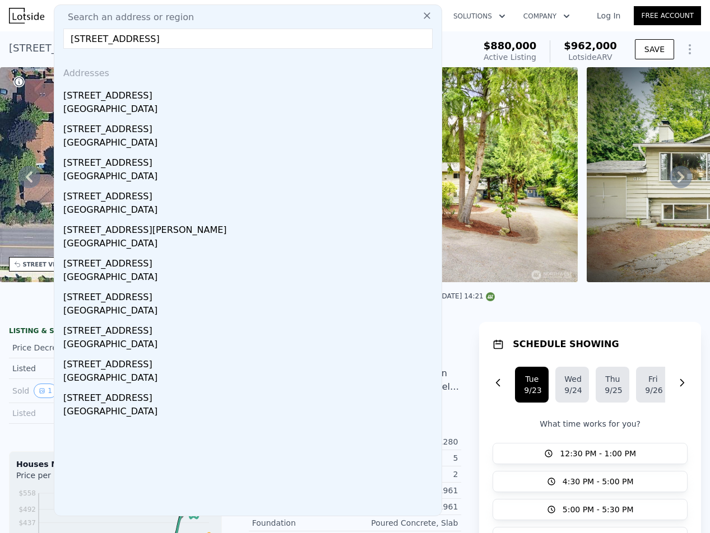
type input "9521 12th Avenue NW, Seattle, WA 98117"
click at [146, 100] on div "9521 12th Ave NW" at bounding box center [250, 94] width 374 height 18
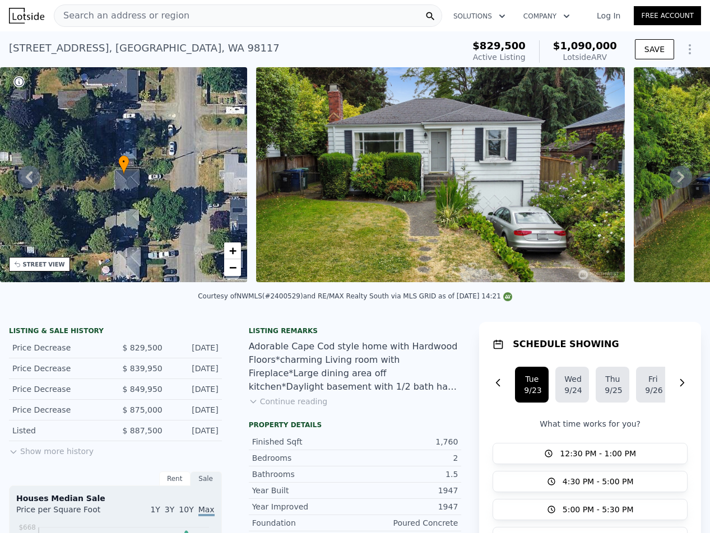
click at [263, 402] on div "Listing remarks Adorable Cape Cod style home with Hardwood Floors*charming Livi…" at bounding box center [355, 372] width 231 height 90
click at [265, 407] on button "Continue reading" at bounding box center [288, 401] width 79 height 11
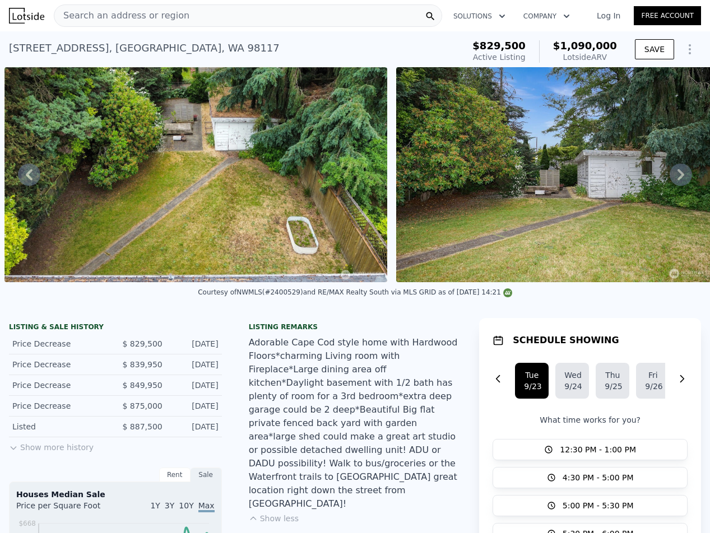
click at [168, 4] on div "Search an address or region Solutions Company Open main menu Log In Free Account" at bounding box center [355, 15] width 692 height 27
click at [166, 7] on div "Search an address or region" at bounding box center [121, 15] width 135 height 21
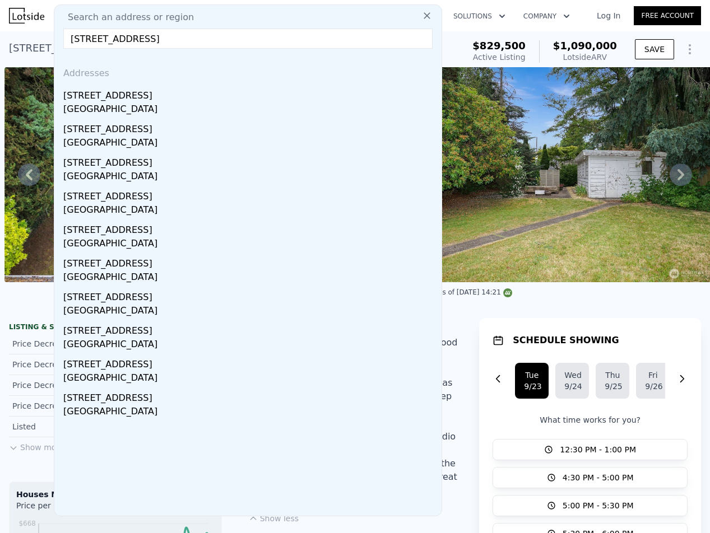
type input "13049 35th Avenue NE, Seattle, WA 98125"
click at [162, 89] on div "13049 35th Ave NE" at bounding box center [250, 94] width 374 height 18
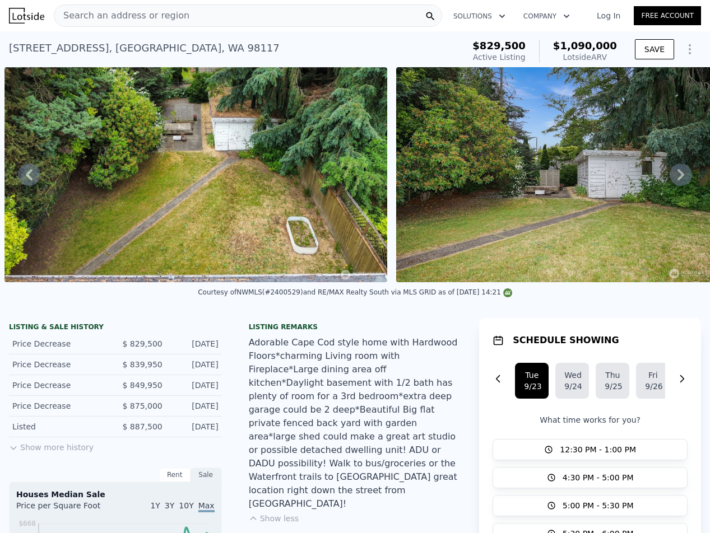
type input "3"
type input "6"
type input "2"
type input "4"
type input "2702"
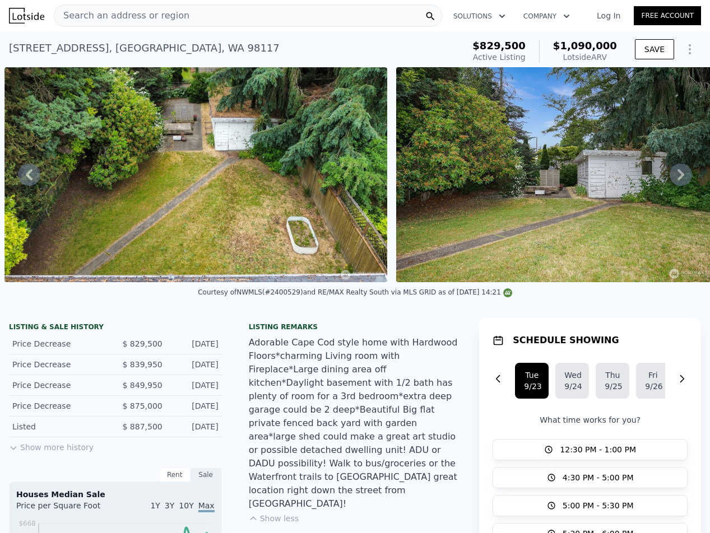
type input "3660"
type input "6000"
type input "30062"
type input "$ 1,178,000"
type input "$ 444,510"
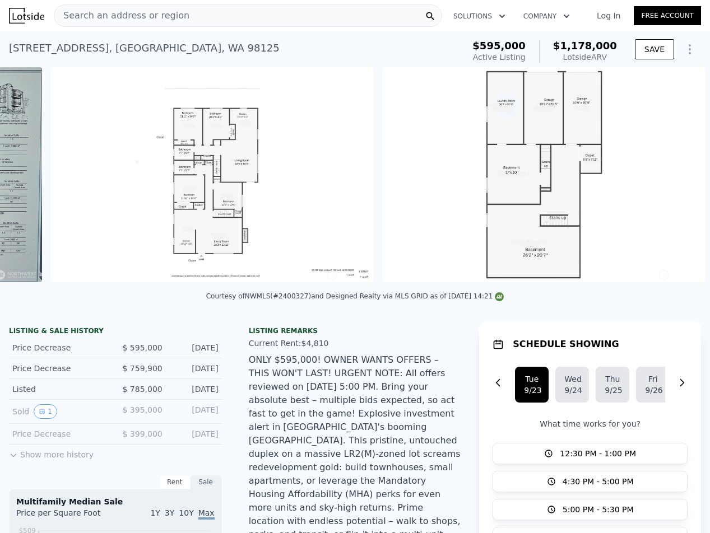
scroll to position [0, 7729]
click at [127, 27] on div "Search an address or region Solutions Company Open main menu Log In Free Account" at bounding box center [355, 15] width 692 height 27
click at [128, 25] on div "Search an address or region" at bounding box center [121, 15] width 135 height 21
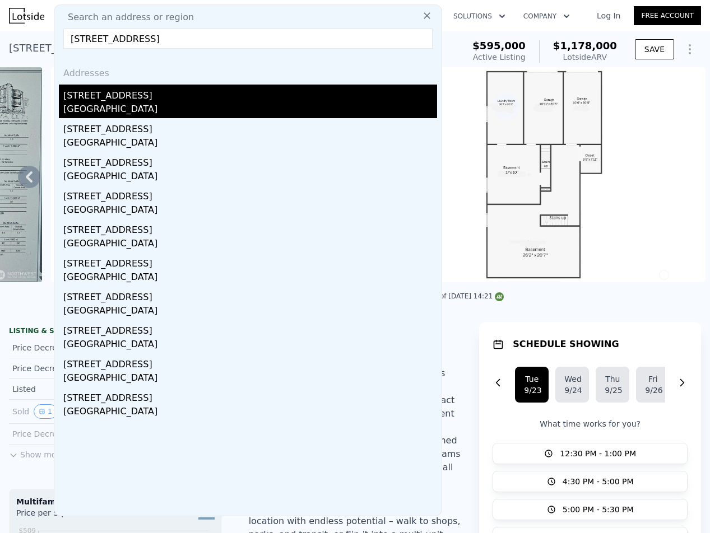
type input "515 N 188th Street, Shoreline, WA 98133"
click at [138, 94] on div "515 N 188th St" at bounding box center [250, 94] width 374 height 18
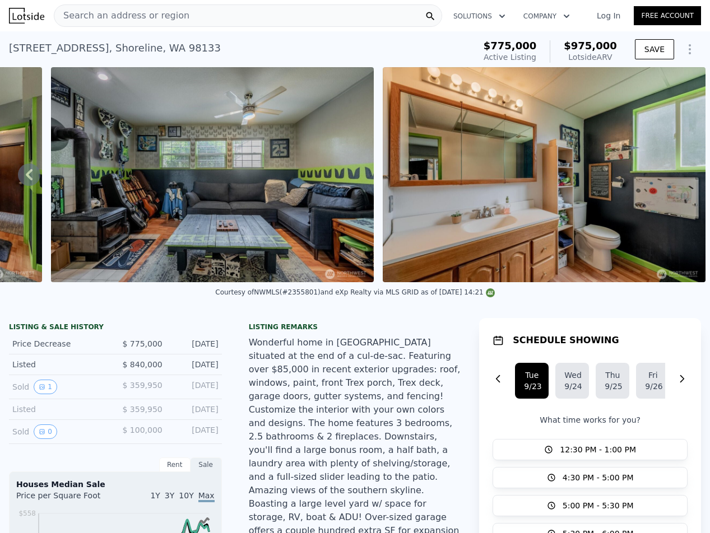
click at [161, 3] on div "Search an address or region Solutions Company Open main menu Log In Free Account" at bounding box center [355, 15] width 692 height 27
click at [155, 24] on div "Search an address or region" at bounding box center [121, 15] width 135 height 21
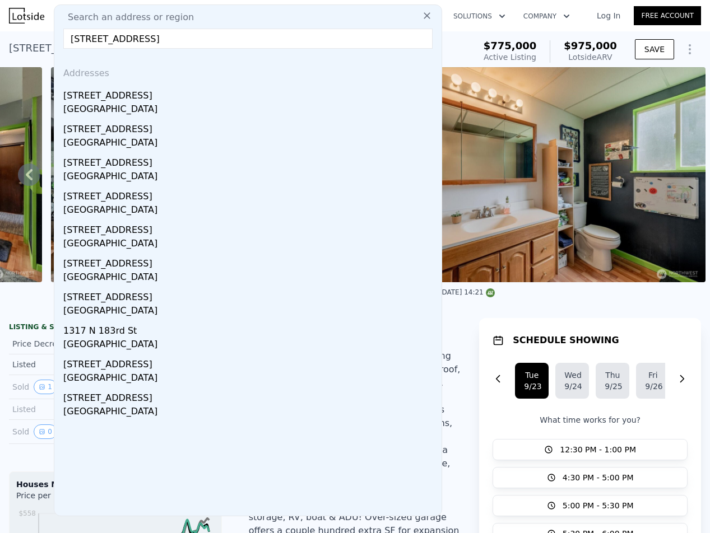
type input "1847 N 183RD ST, Shoreline, WA 98133"
click at [132, 97] on div "1847 N 183rd St" at bounding box center [250, 94] width 374 height 18
